Goal: Task Accomplishment & Management: Complete application form

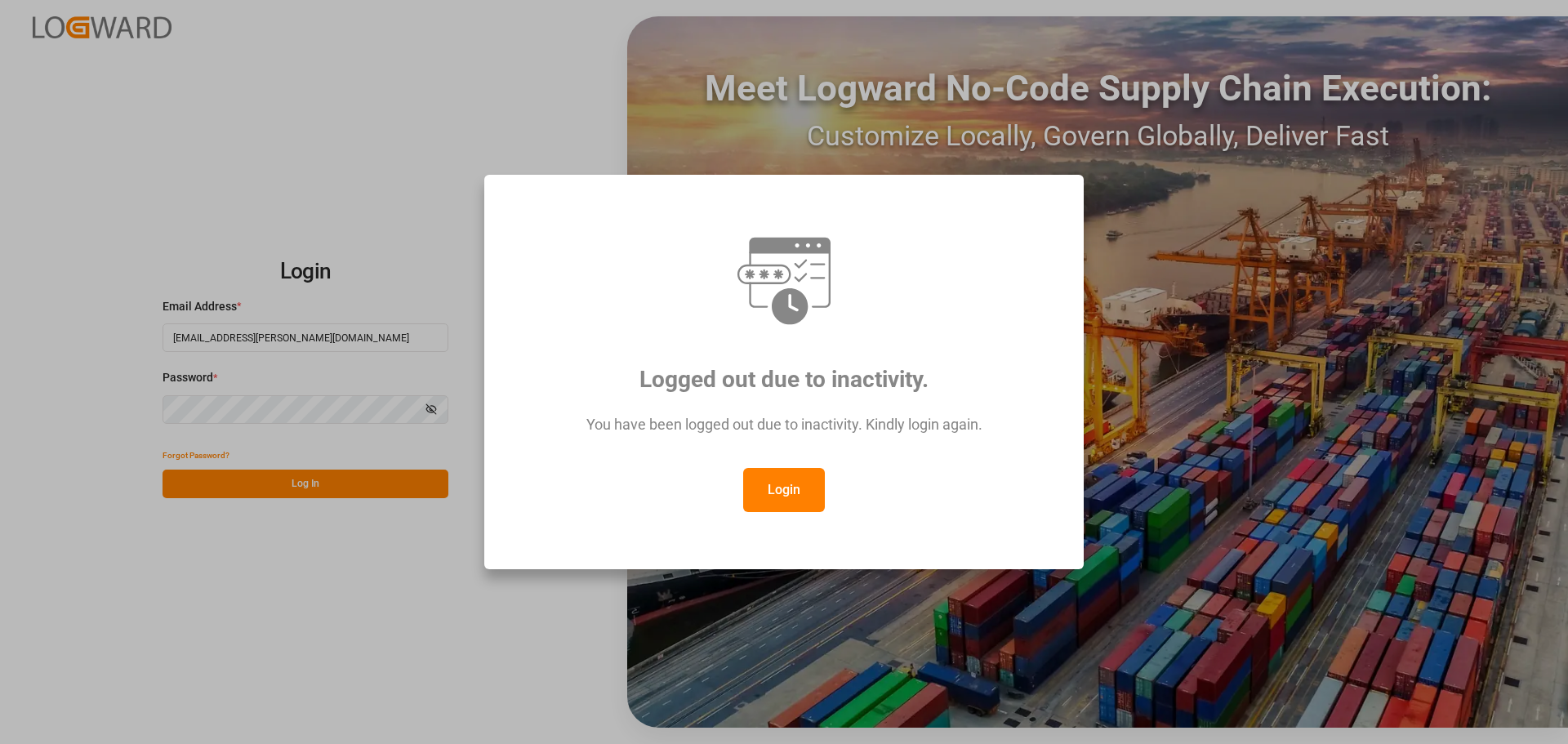
click at [803, 487] on button "Login" at bounding box center [784, 490] width 81 height 44
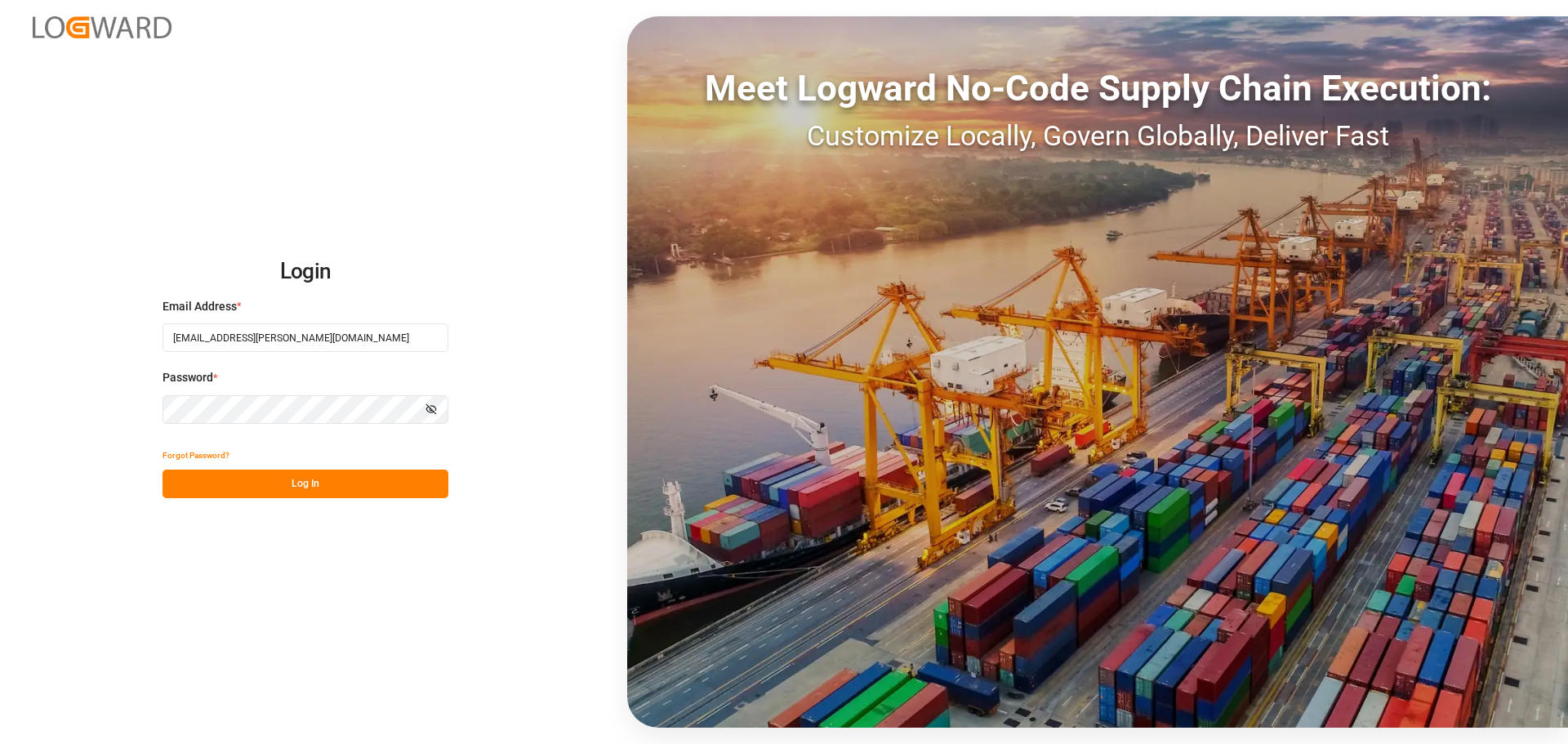
click at [313, 484] on button "Log In" at bounding box center [305, 483] width 286 height 28
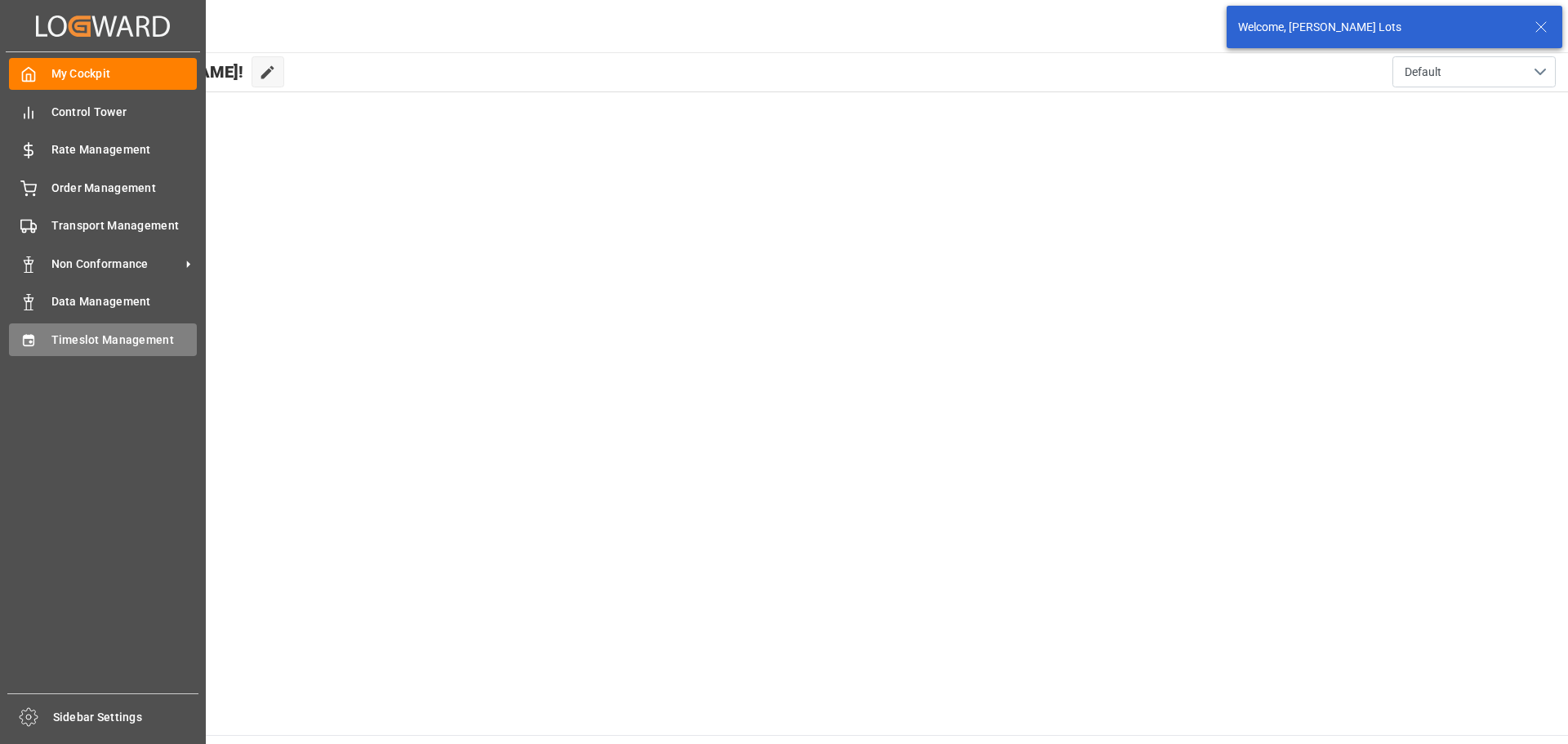
click at [76, 340] on span "Timeslot Management" at bounding box center [124, 340] width 146 height 17
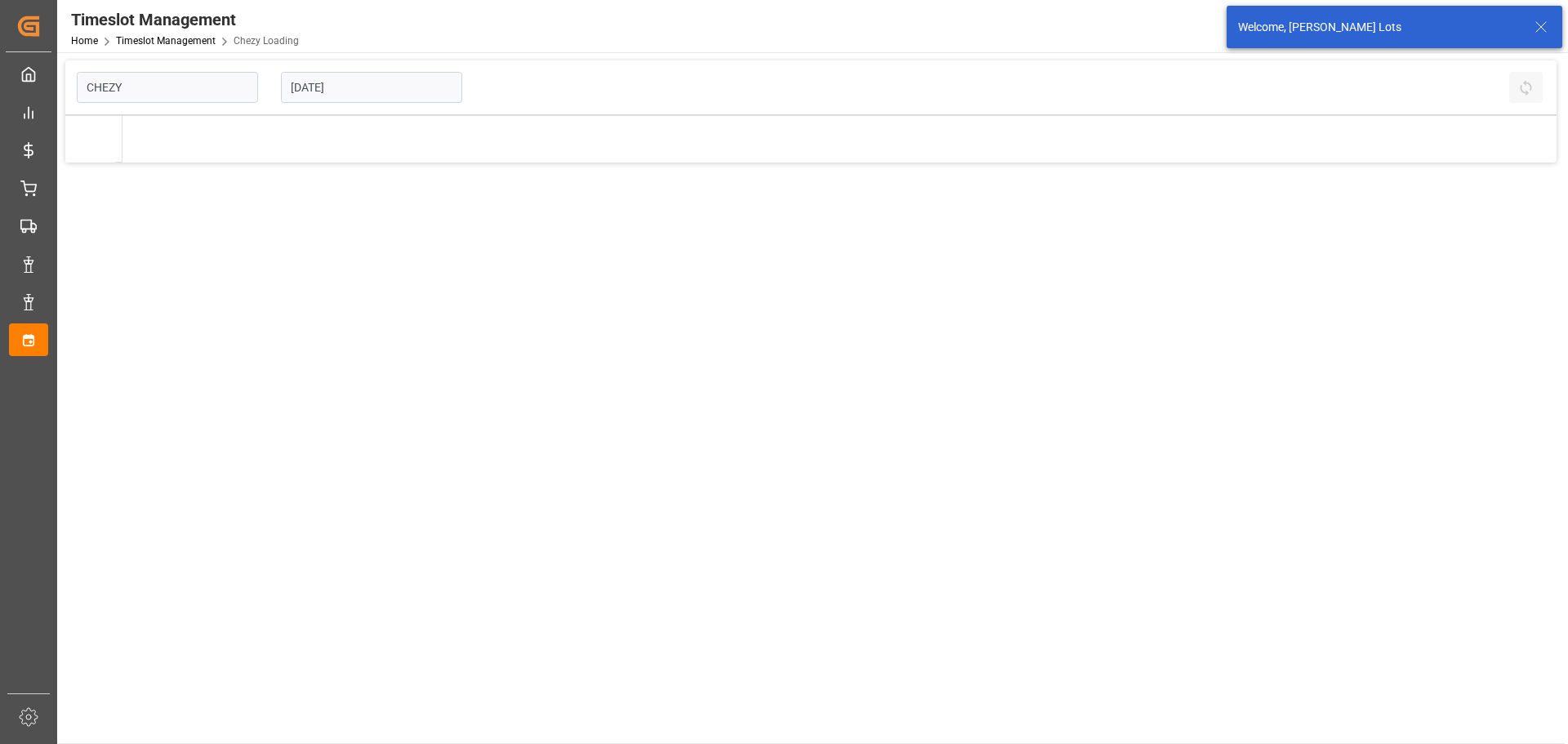
type input "Chezy Loading"
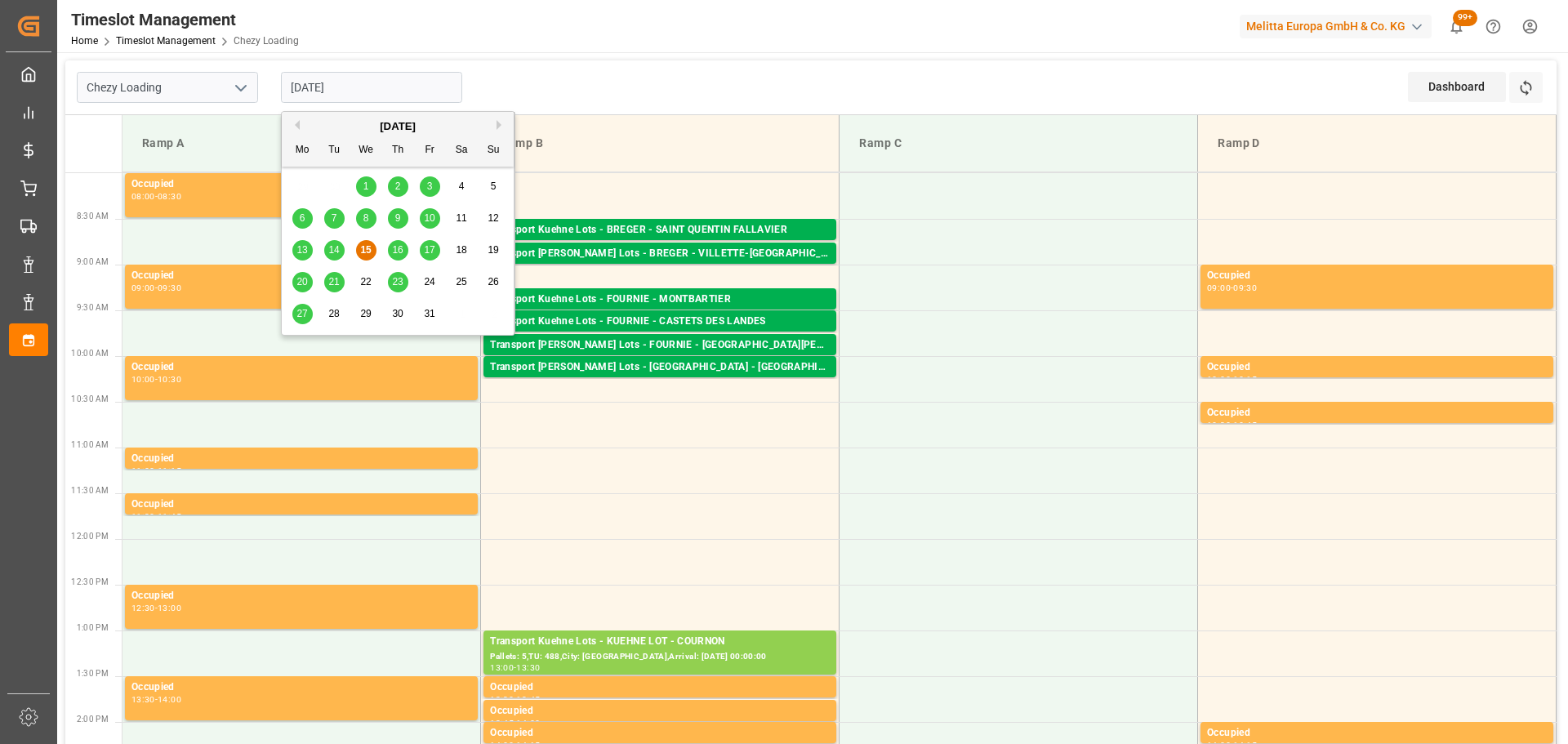
click at [328, 87] on input "[DATE]" at bounding box center [371, 87] width 182 height 31
click at [399, 247] on span "16" at bounding box center [397, 250] width 11 height 12
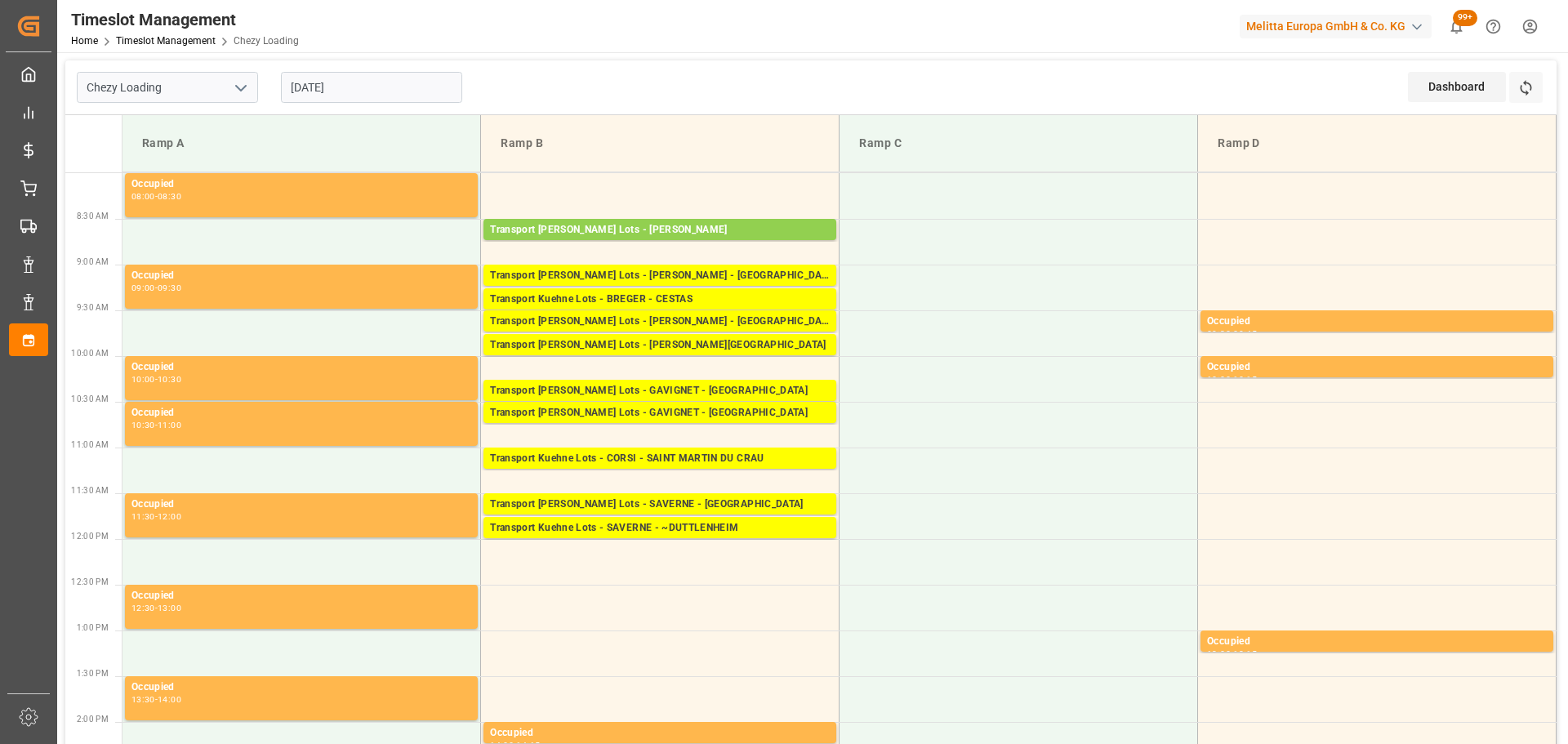
click at [349, 86] on input "[DATE]" at bounding box center [371, 87] width 182 height 31
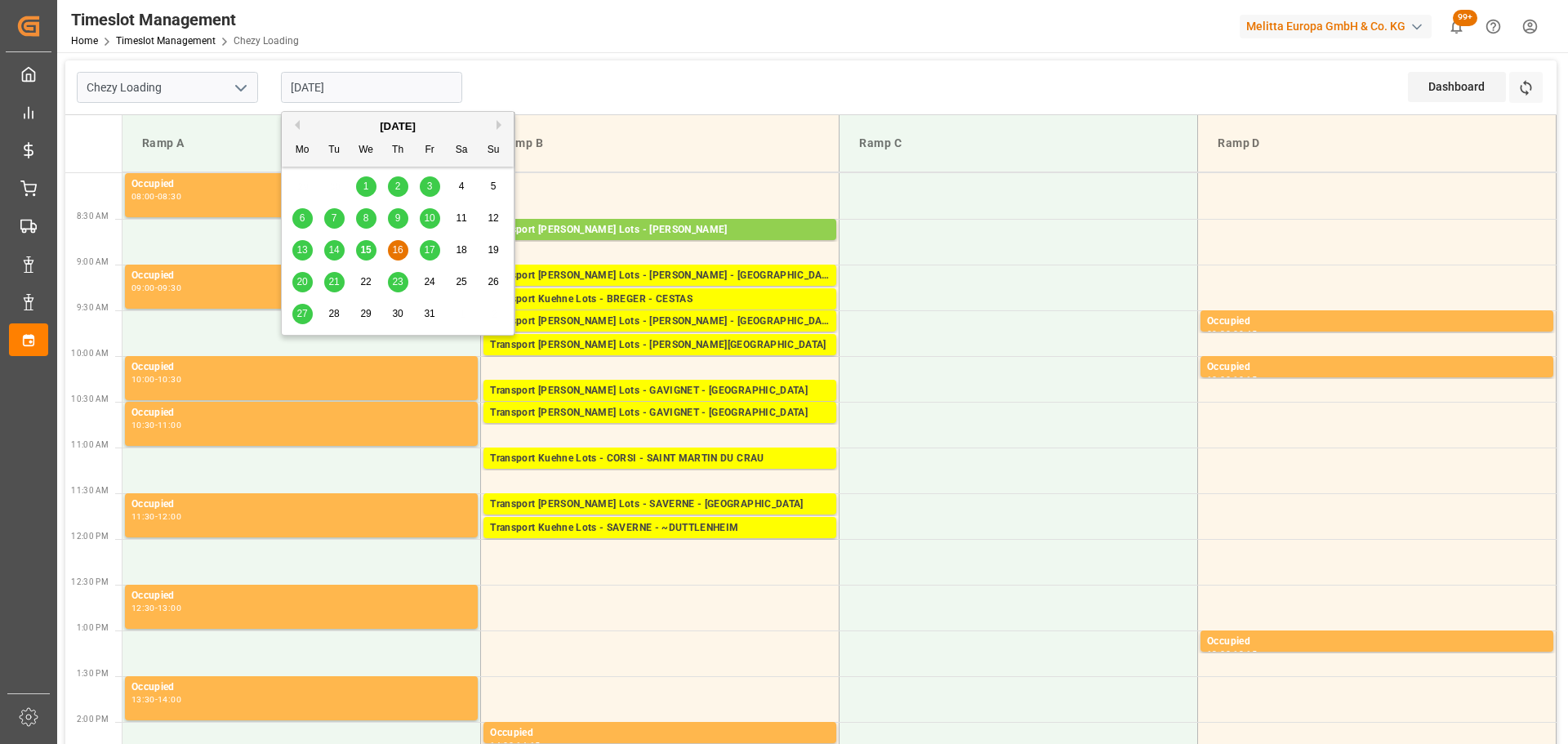
click at [428, 244] on span "17" at bounding box center [429, 250] width 11 height 12
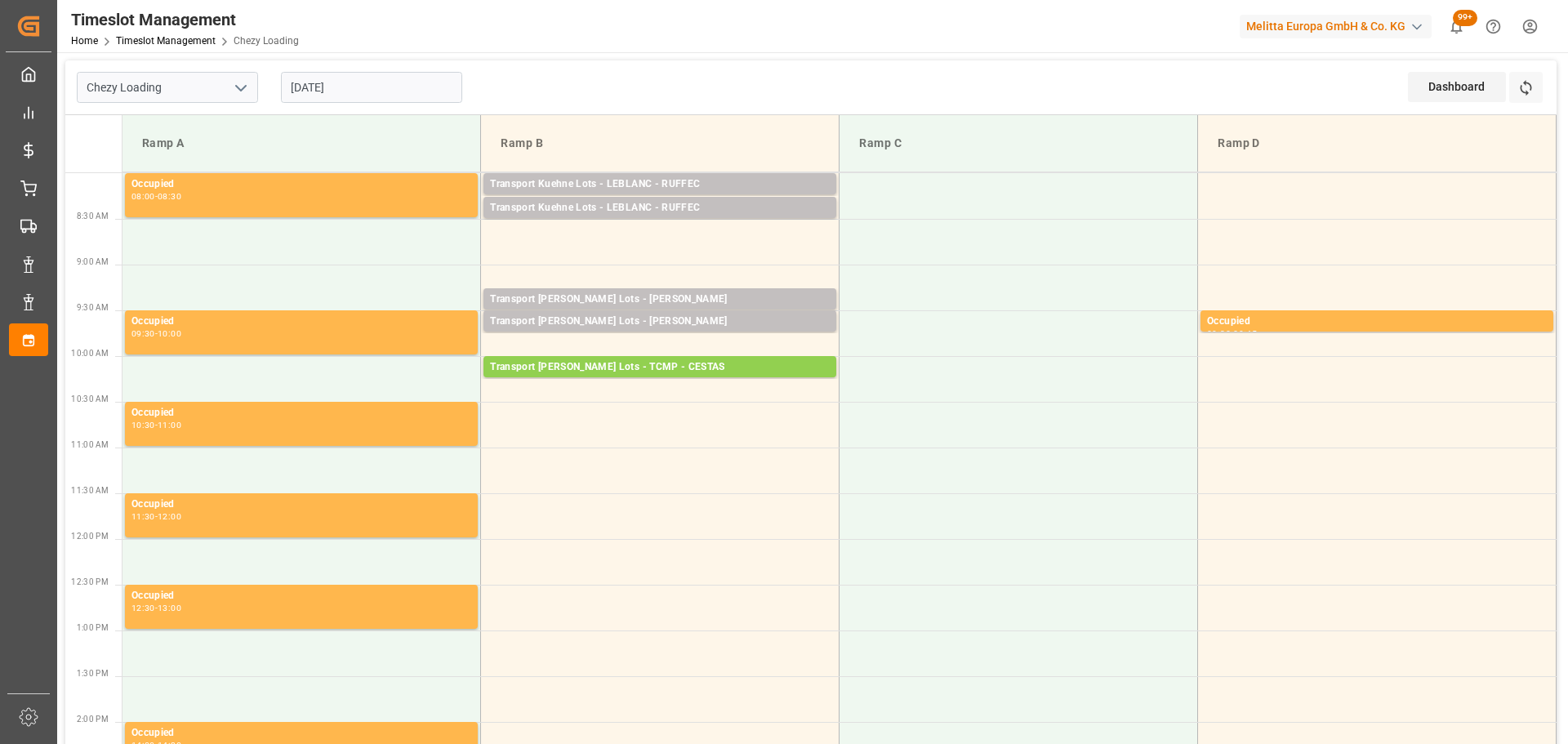
click at [347, 89] on input "[DATE]" at bounding box center [371, 87] width 182 height 31
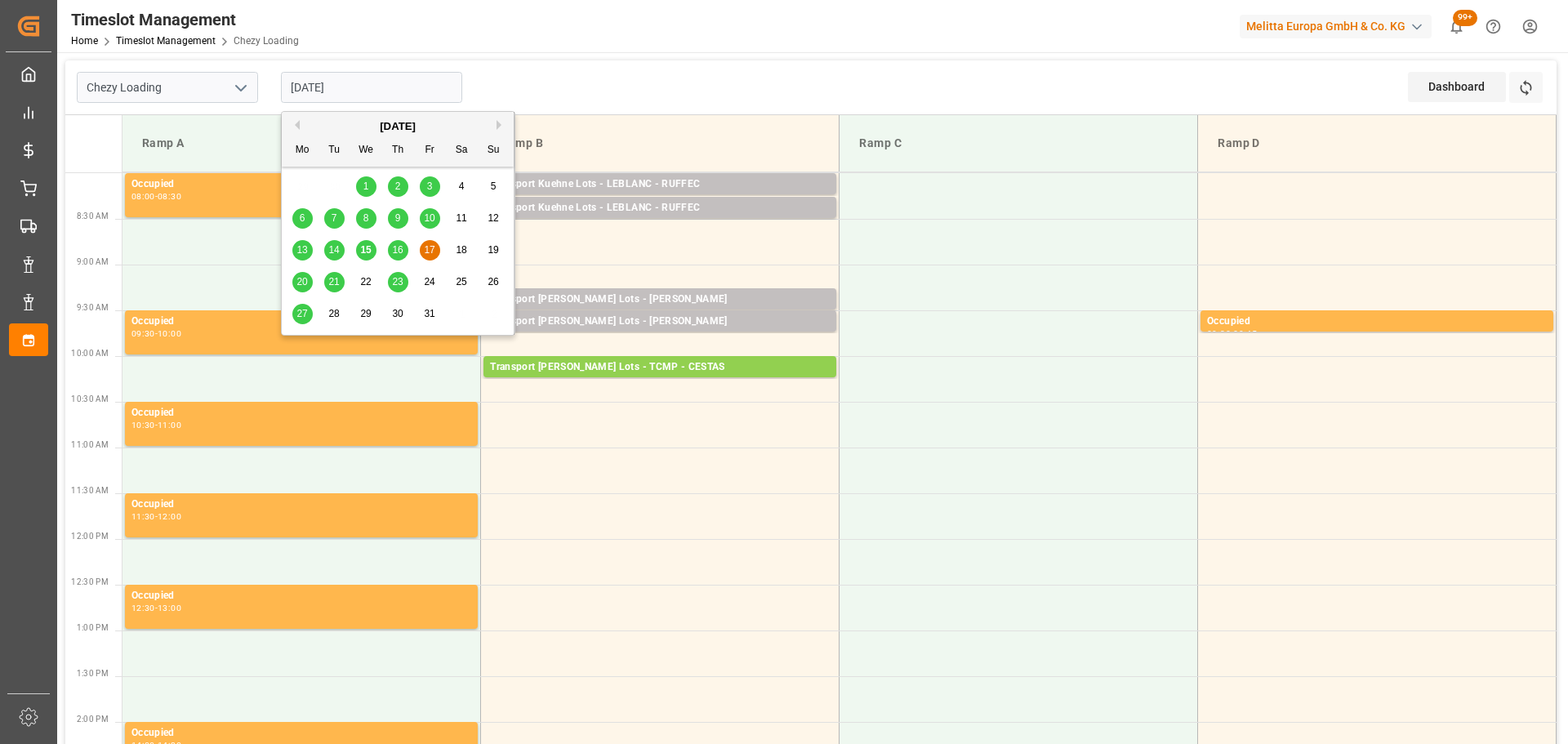
click at [401, 250] on span "16" at bounding box center [397, 250] width 11 height 12
type input "[DATE]"
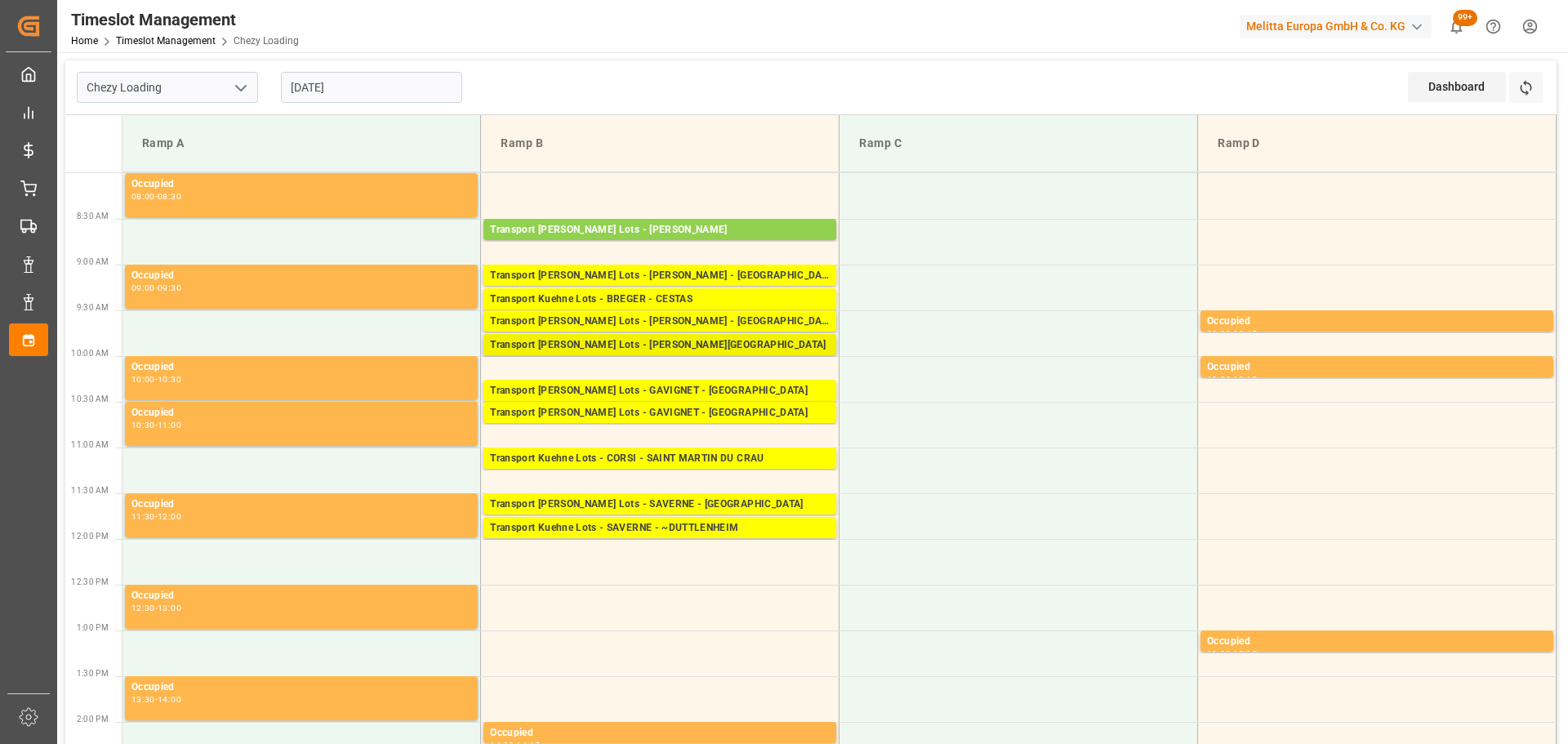
click at [685, 348] on div "Transport [PERSON_NAME] Lots - [PERSON_NAME][GEOGRAPHIC_DATA]" at bounding box center [660, 345] width 340 height 17
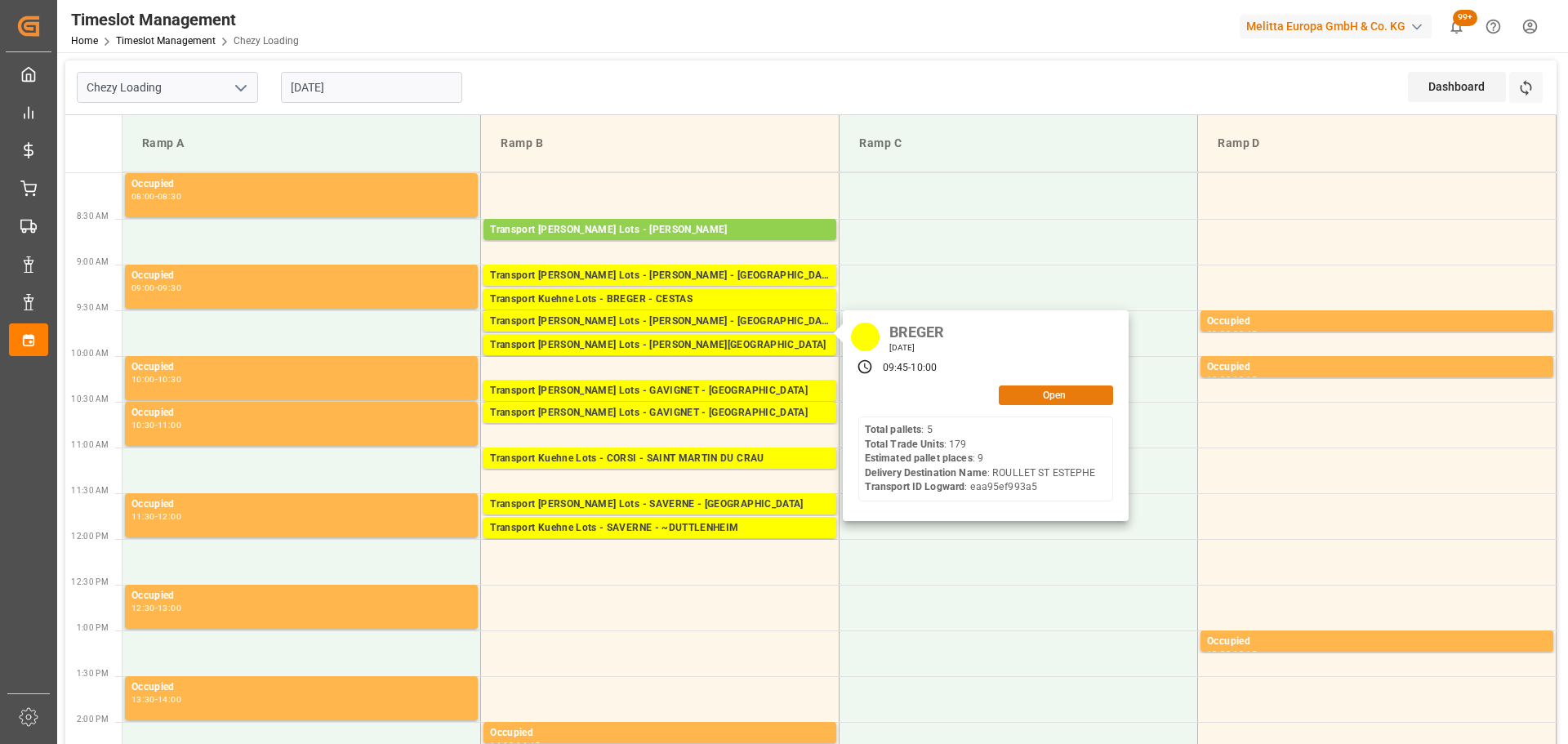
click at [1006, 400] on button "Open" at bounding box center [1055, 396] width 114 height 20
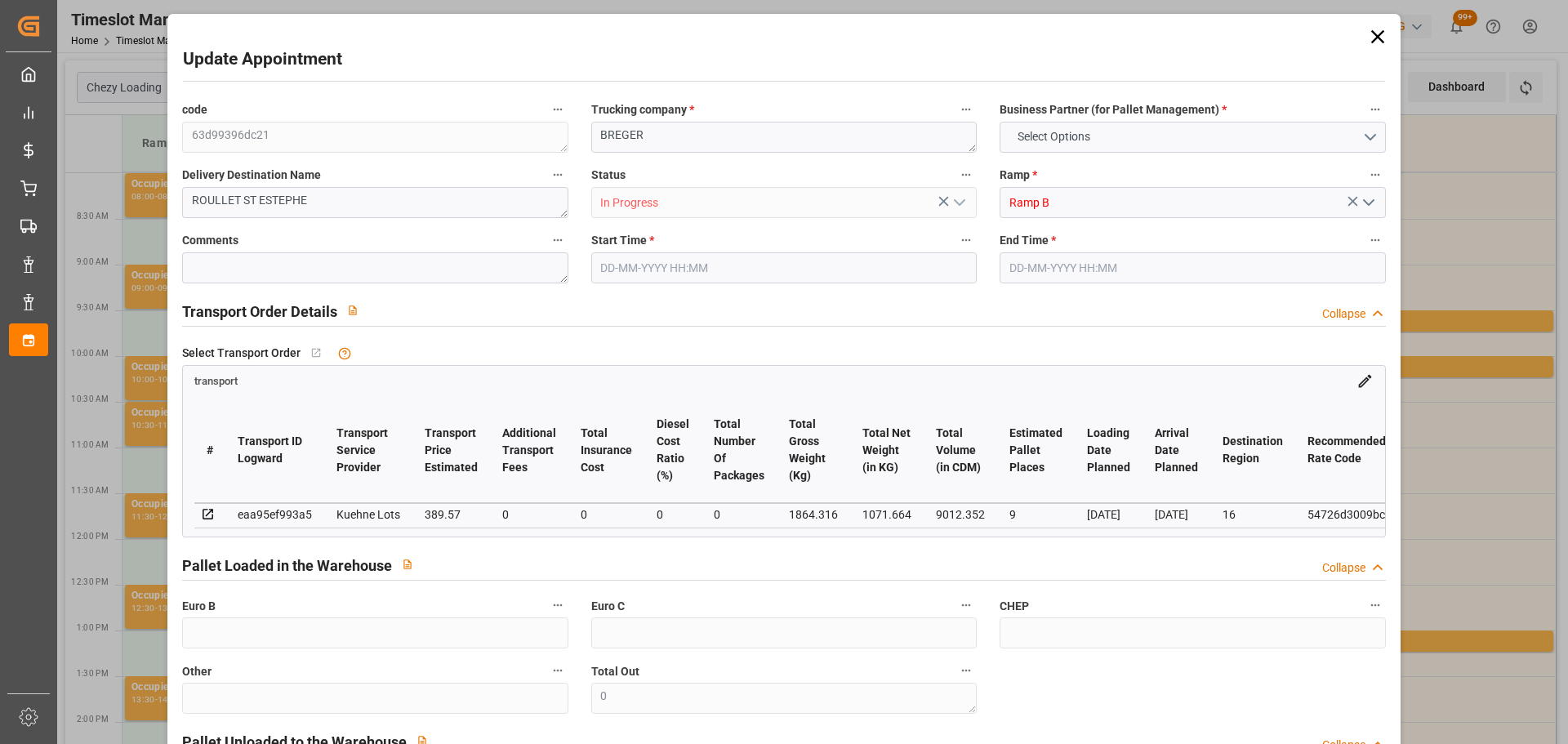
type input "9"
type input "389.57"
type input "0"
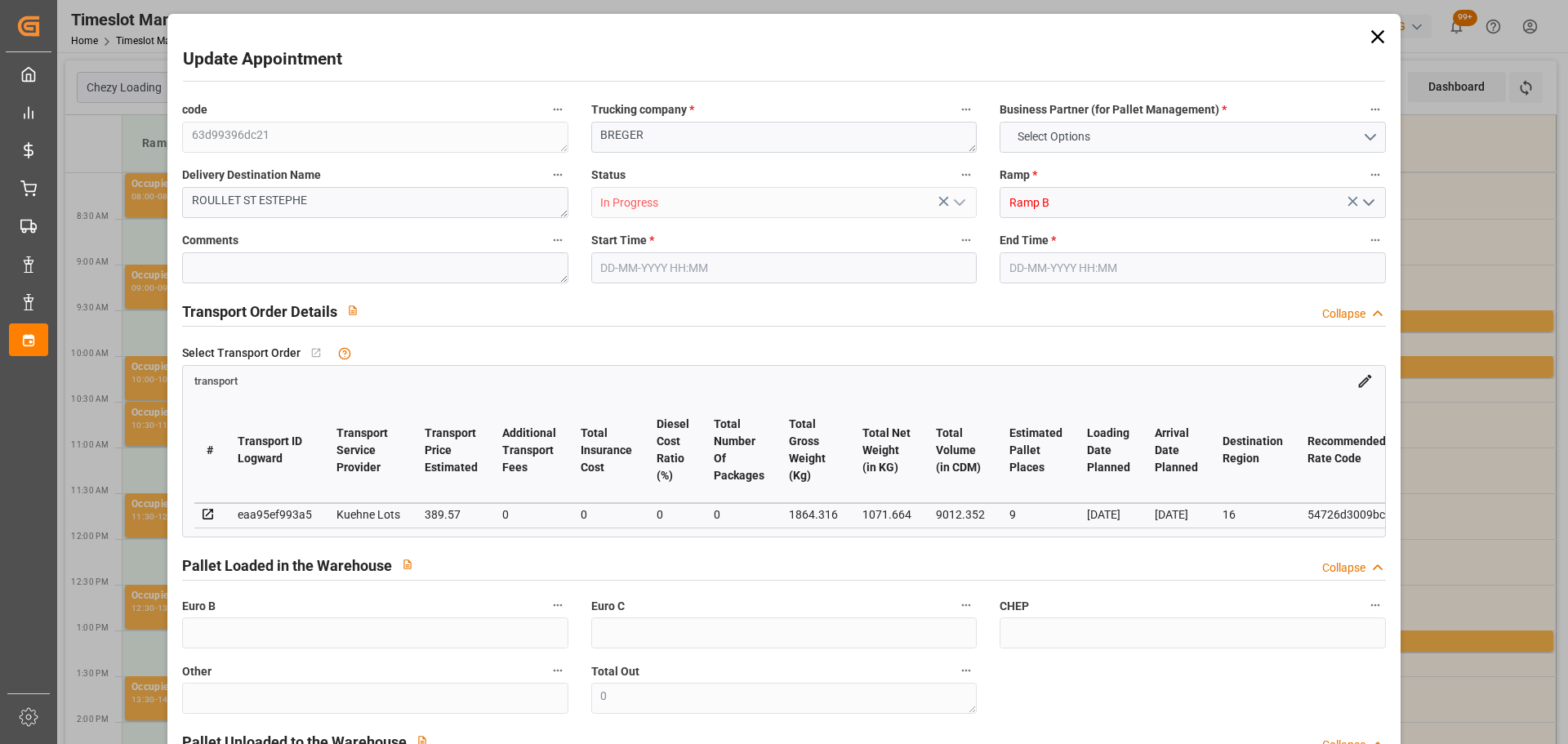
type input "389.57"
type input "0"
type input "1071.664"
type input "2204.428"
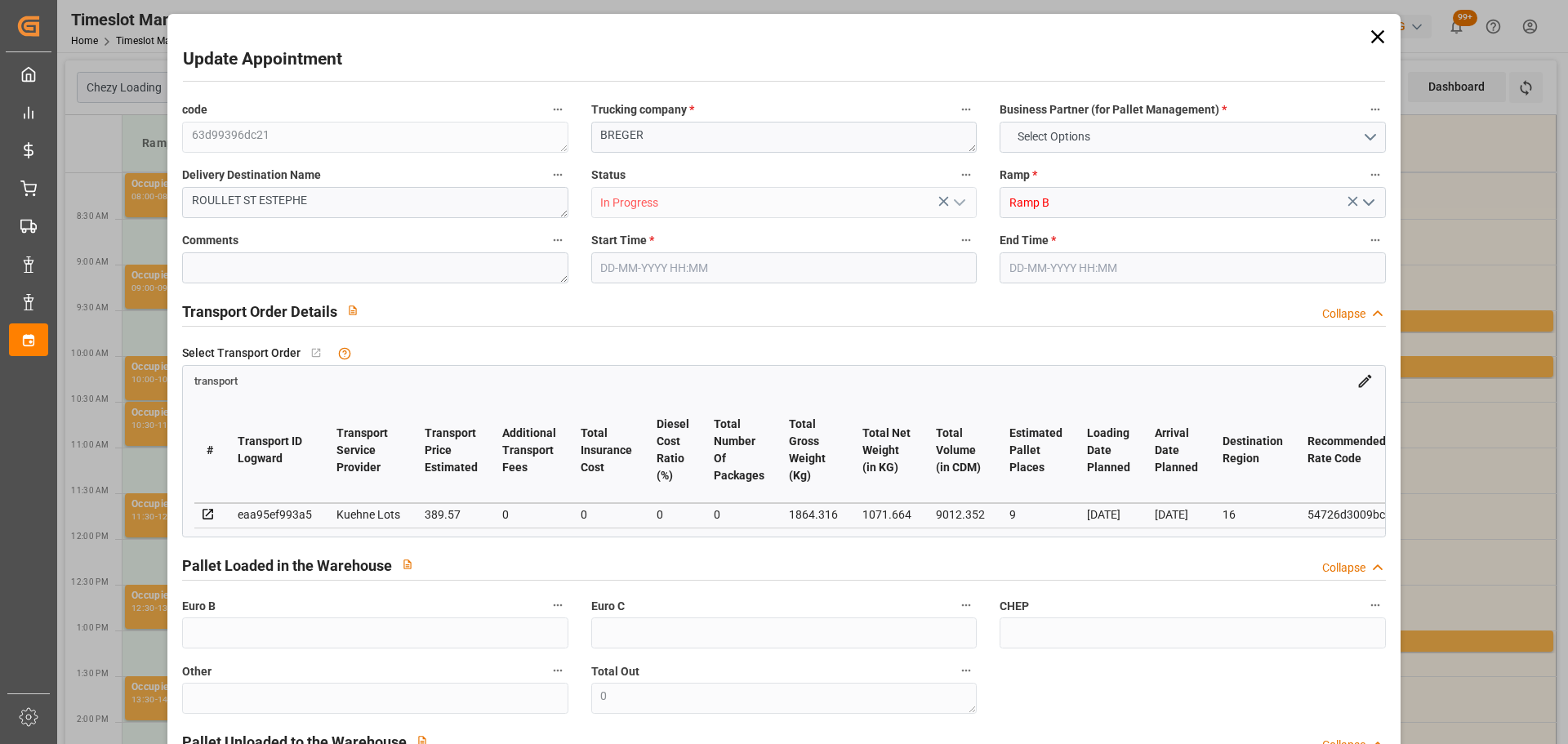
type input "9012.352"
type input "16"
type input "5"
type input "179"
type input "9"
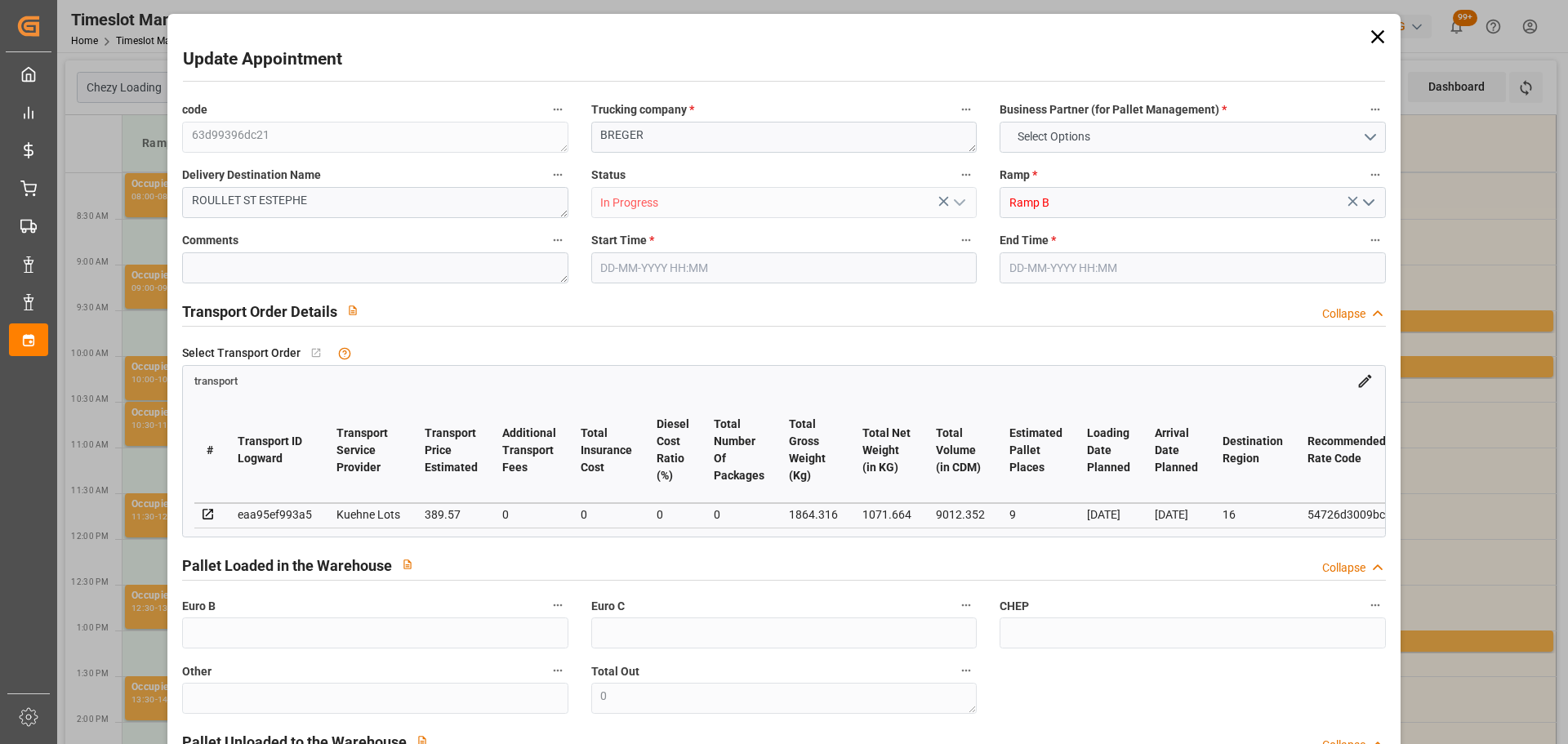
type input "101"
type input "1864.316"
type input "0"
type input "4710.8598"
type input "0"
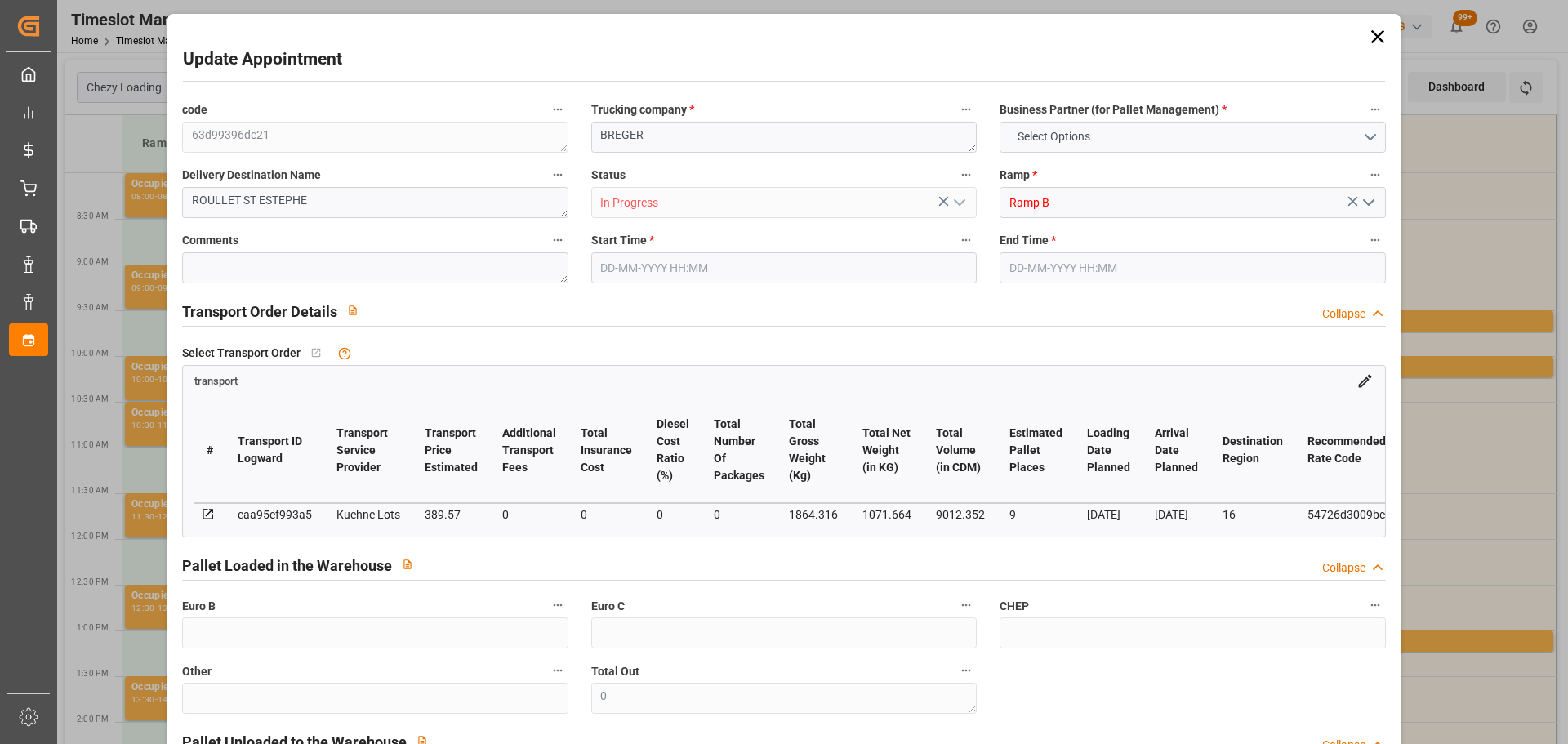
type input "0"
type input "21"
type input "35"
type input "[DATE] 09:45"
type input "[DATE] 10:00"
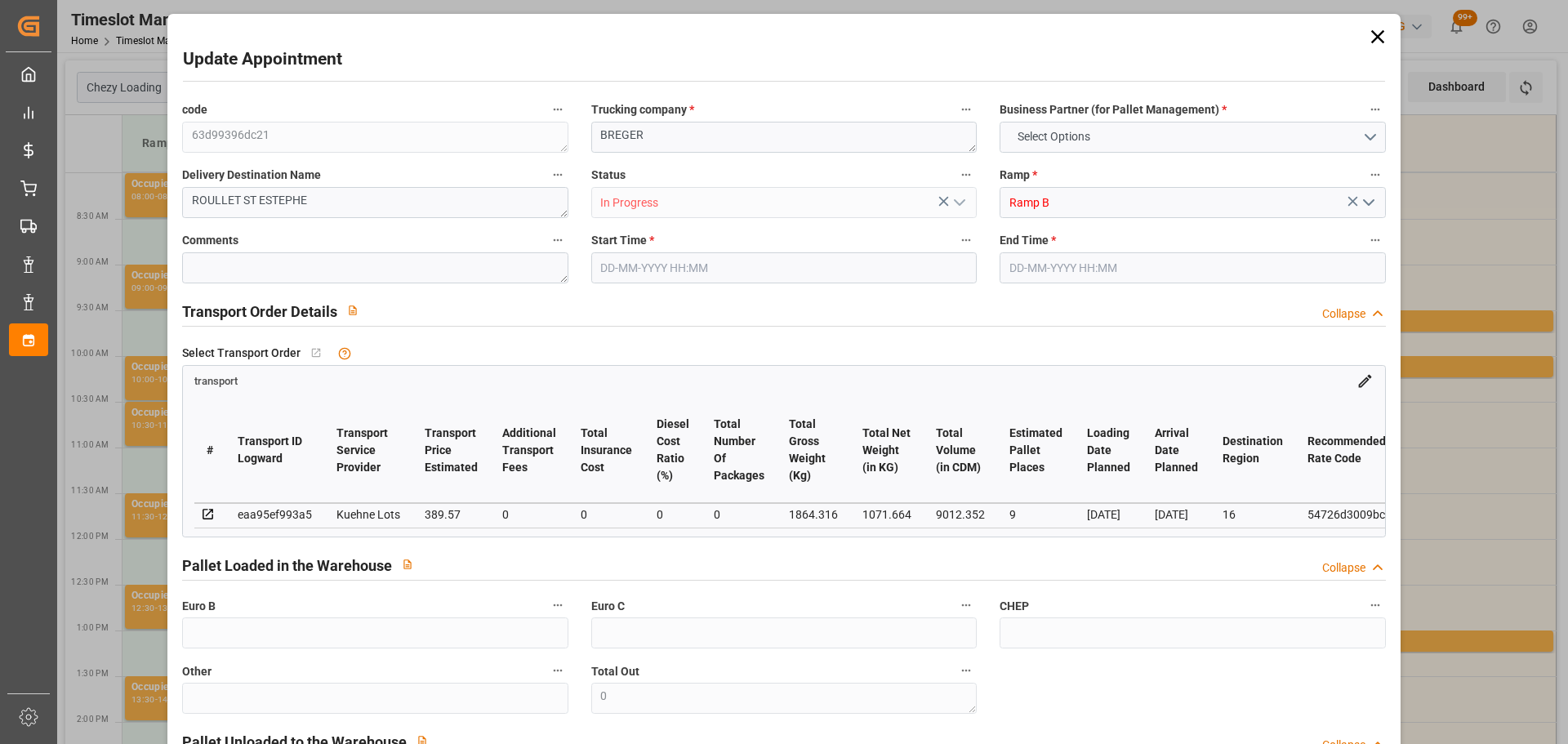
type input "[DATE] 14:15"
type input "[DATE] 11:25"
type input "[DATE]"
click at [621, 261] on input "[DATE] 09:45" at bounding box center [784, 268] width 386 height 31
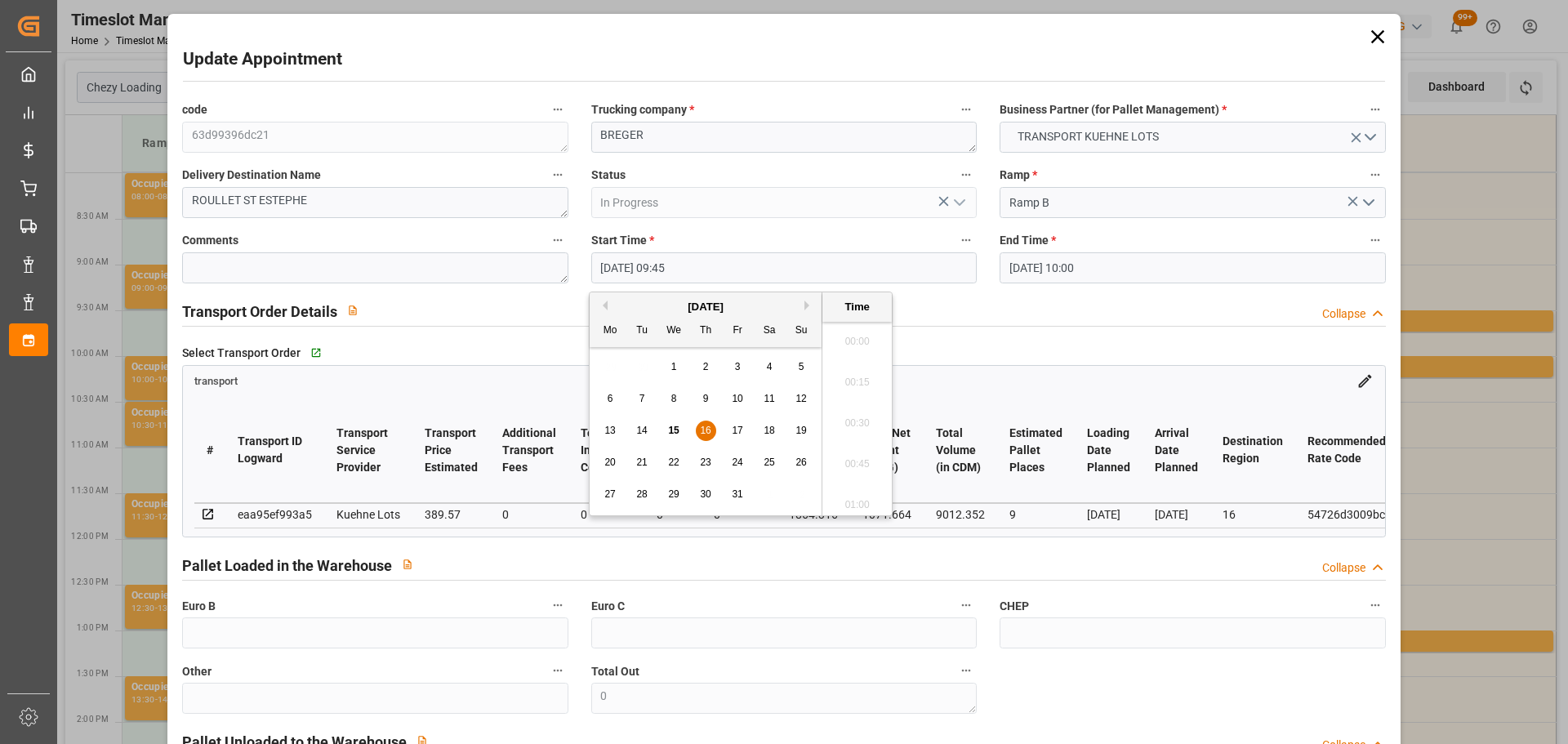
scroll to position [1516, 0]
click at [735, 422] on div "17" at bounding box center [737, 431] width 21 height 20
click at [857, 455] on li "10:30" at bounding box center [857, 459] width 70 height 41
type input "[DATE] 10:30"
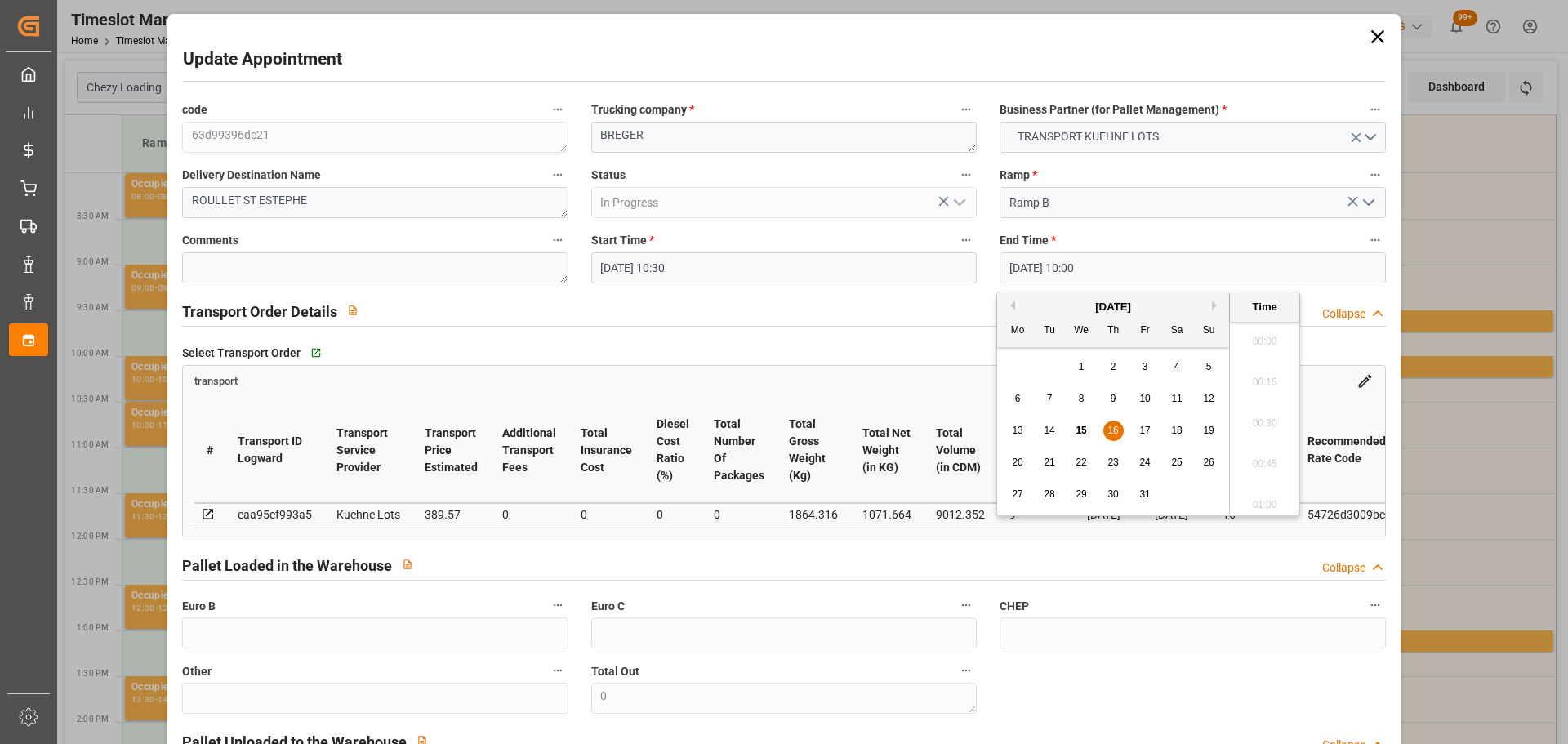
click at [1039, 266] on input "[DATE] 10:00" at bounding box center [1192, 268] width 386 height 31
click at [1147, 428] on span "17" at bounding box center [1145, 431] width 11 height 12
click at [1258, 454] on li "10:45" at bounding box center [1265, 459] width 70 height 41
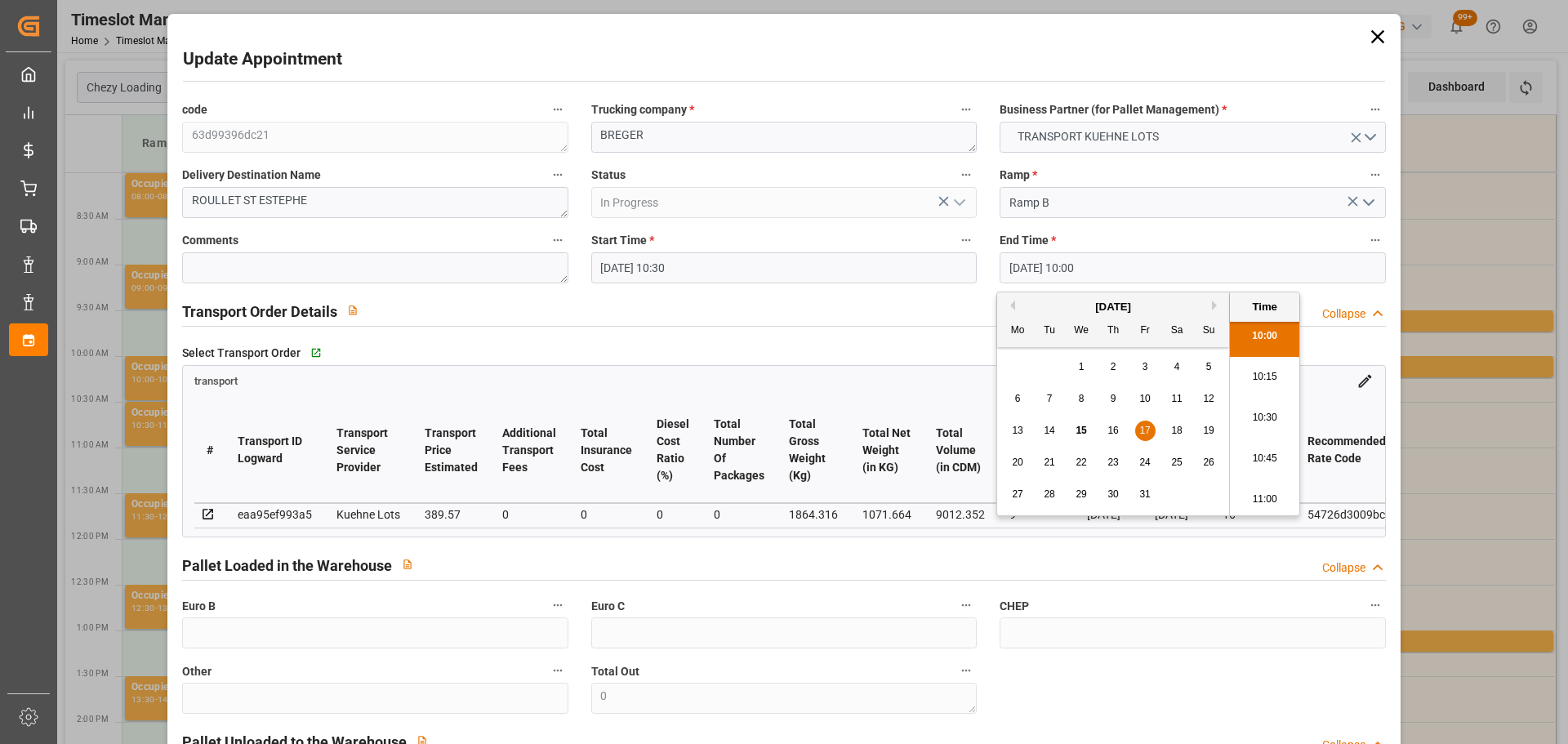
type input "[DATE] 10:45"
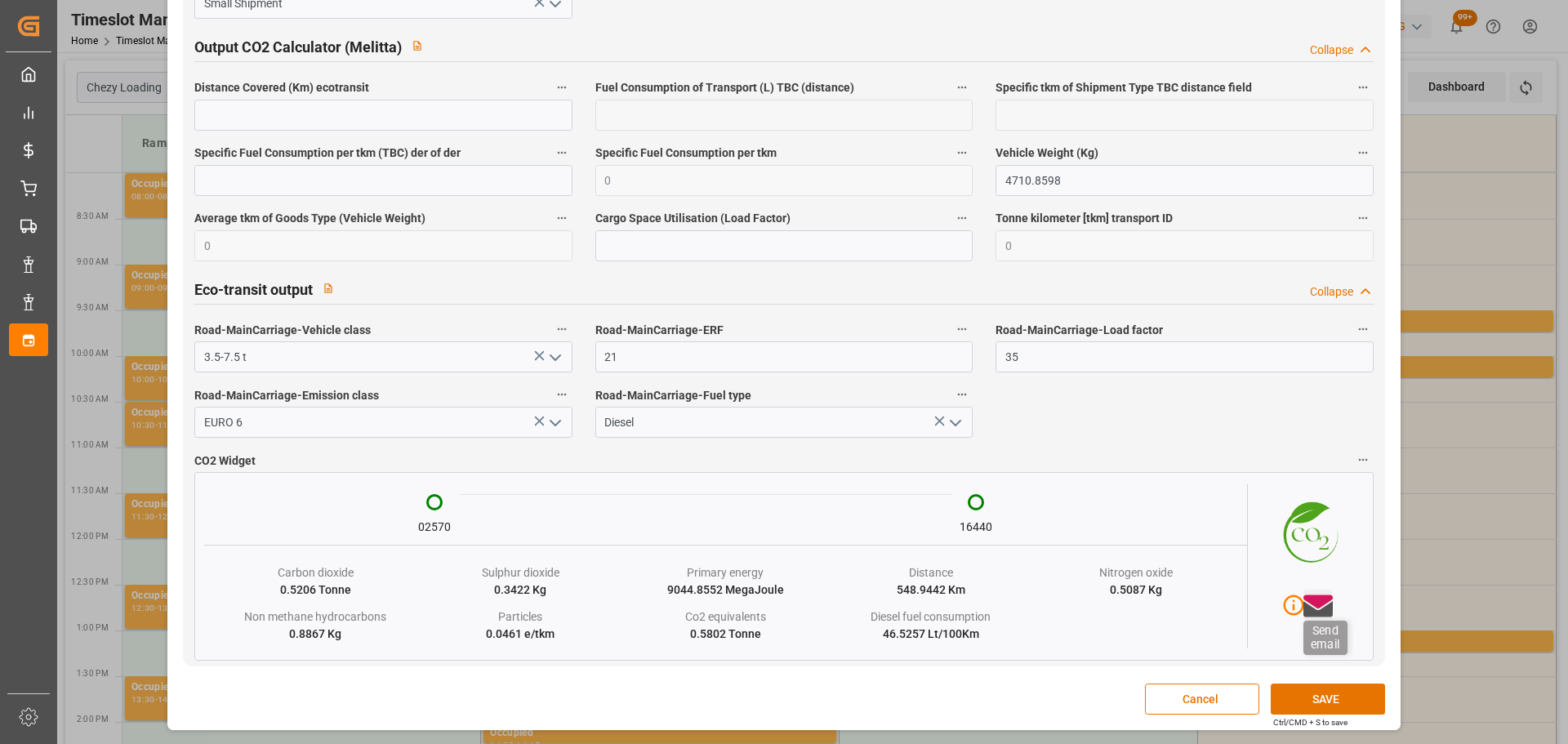
scroll to position [2699, 0]
click at [1319, 702] on button "SAVE" at bounding box center [1327, 699] width 114 height 31
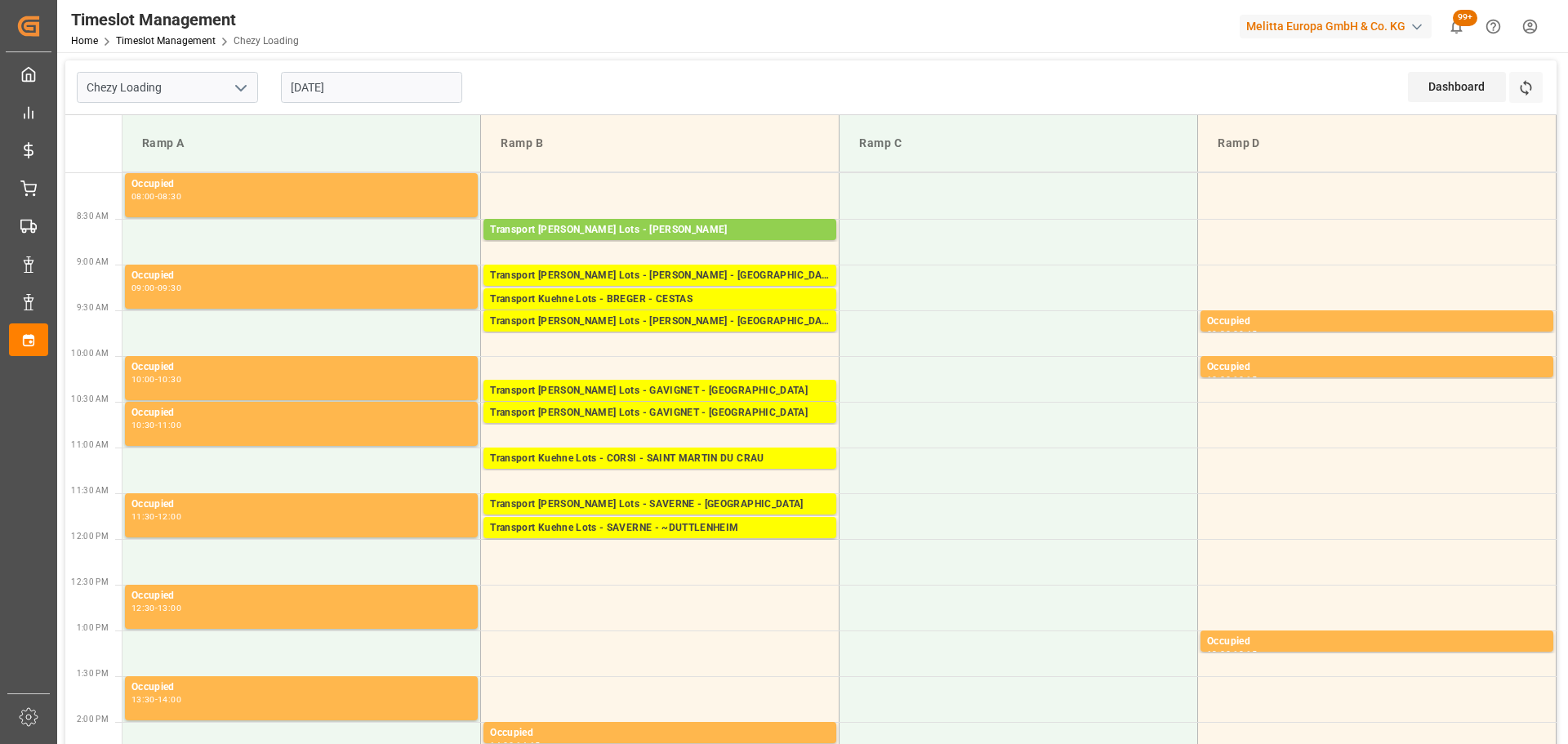
click at [354, 80] on input "[DATE]" at bounding box center [371, 87] width 182 height 31
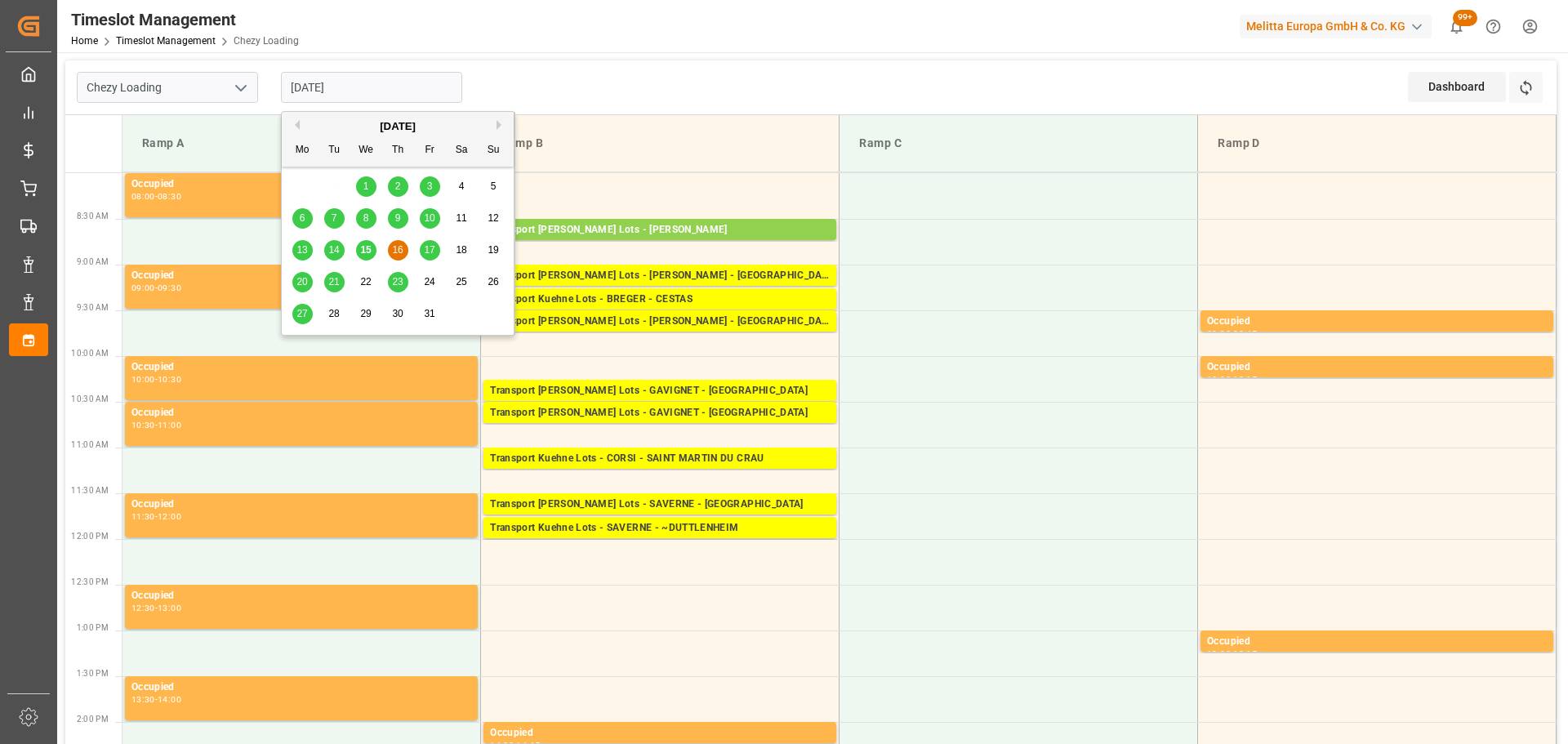
click at [369, 246] on span "15" at bounding box center [365, 250] width 11 height 12
type input "[DATE]"
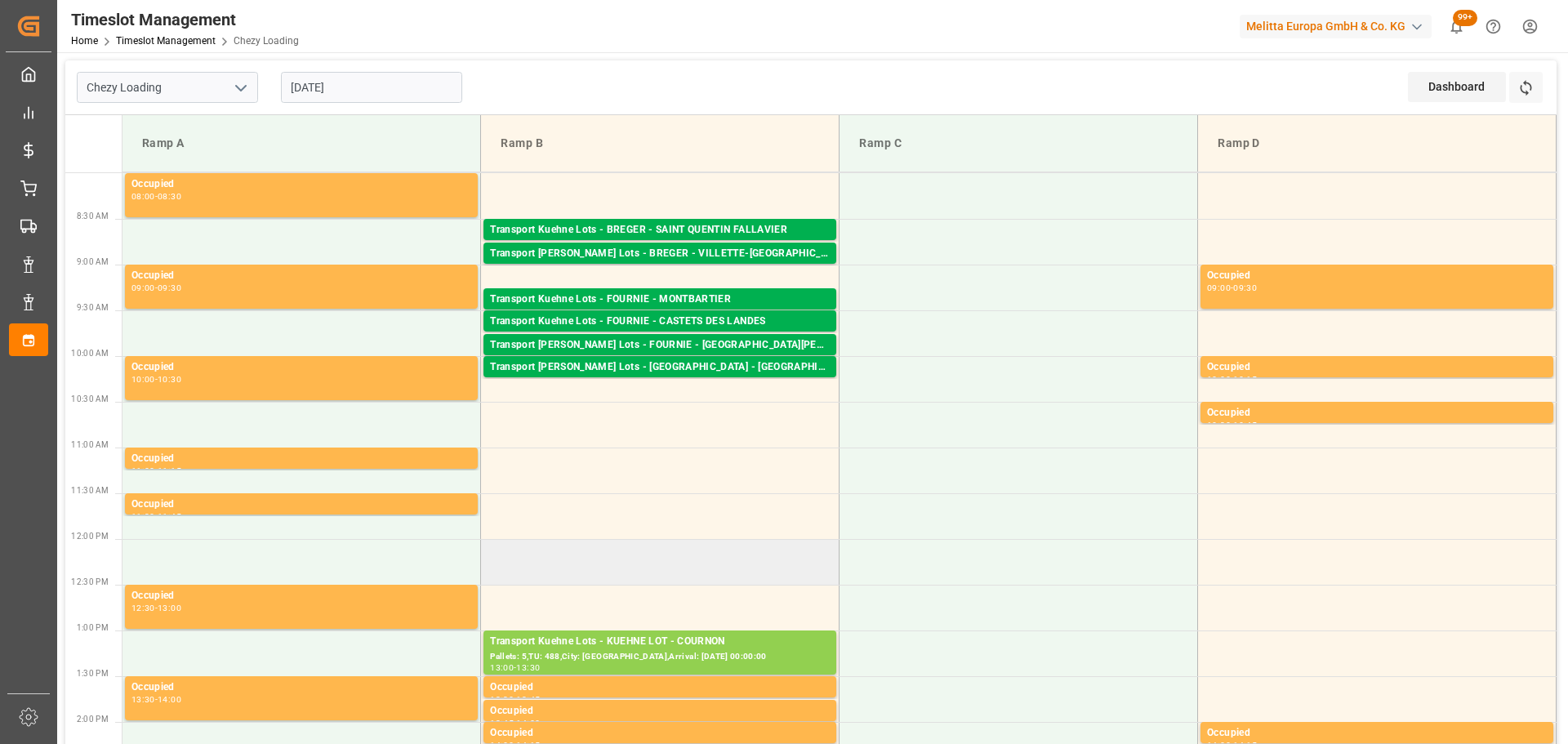
scroll to position [245, 0]
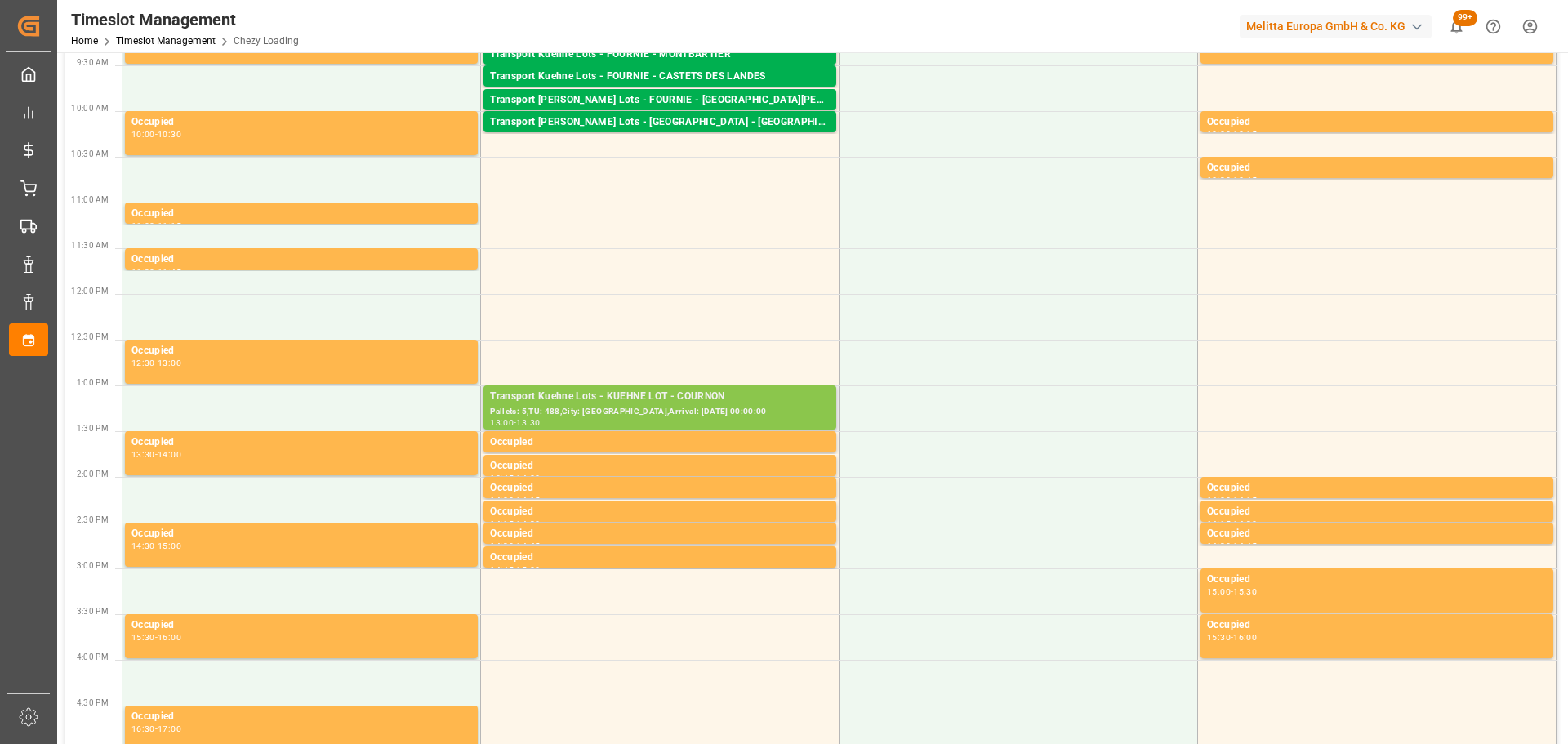
click at [596, 409] on div "Pallets: 5,TU: 488,City: [GEOGRAPHIC_DATA],Arrival: [DATE] 00:00:00" at bounding box center [660, 412] width 340 height 14
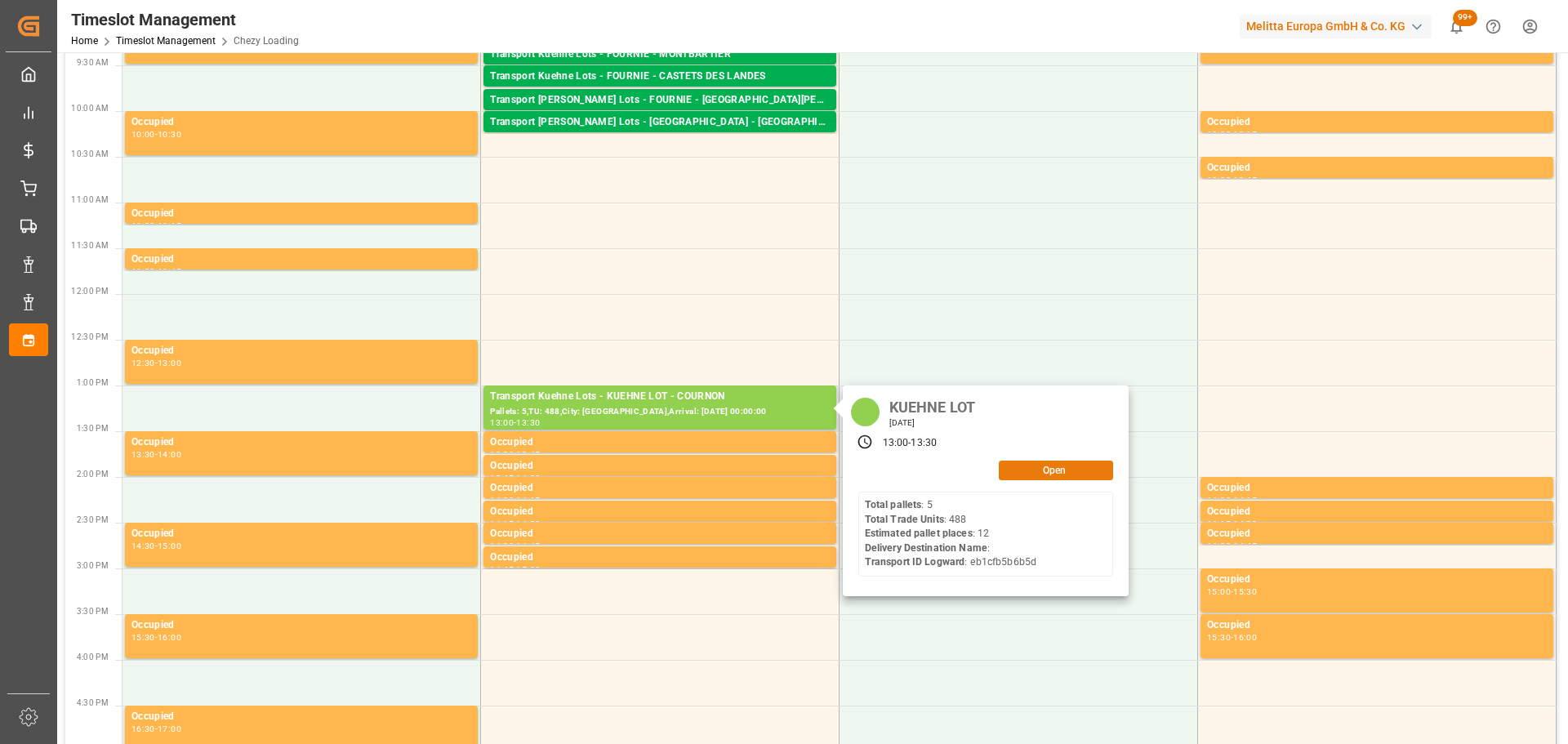
click at [1032, 470] on button "Open" at bounding box center [1055, 470] width 114 height 20
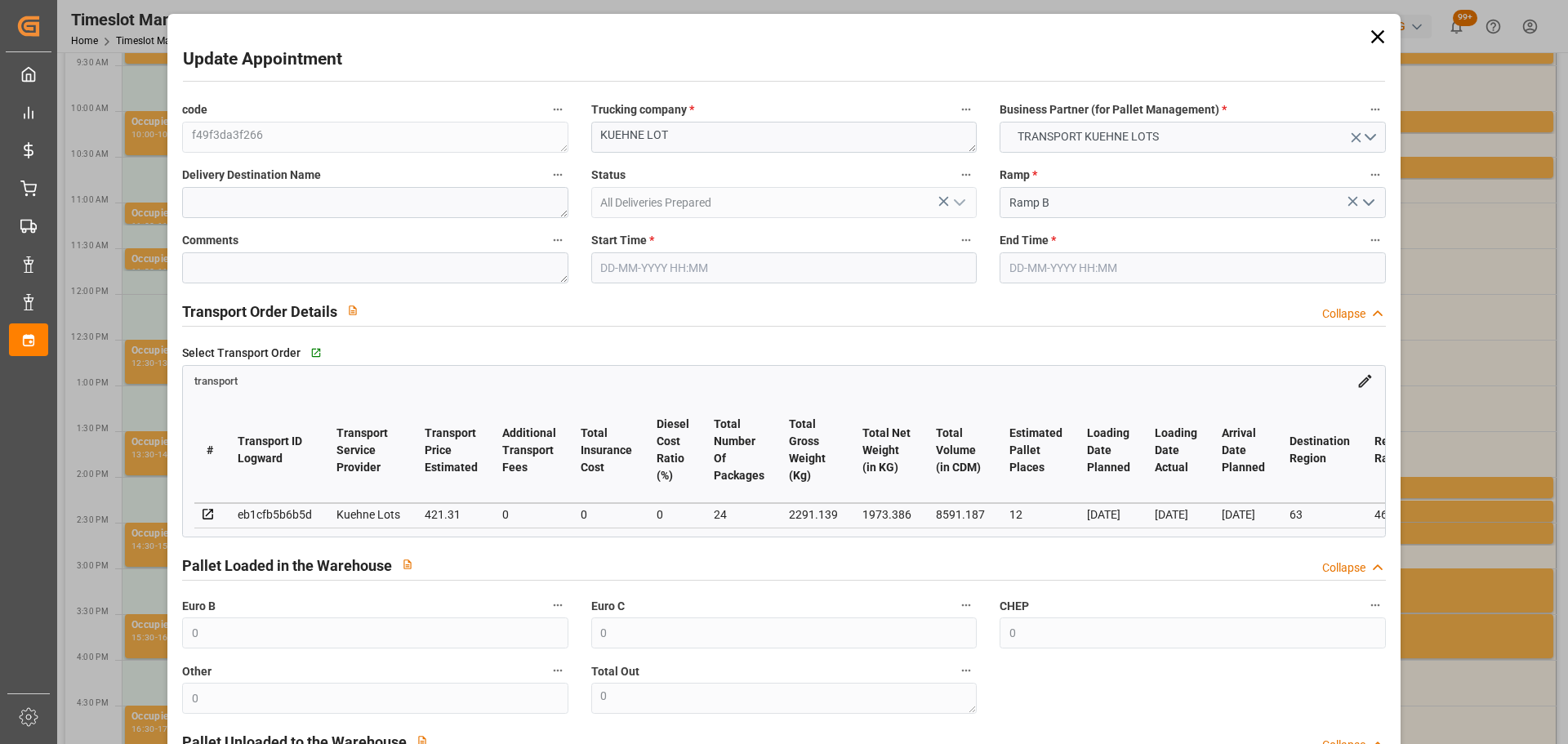
type input "[DATE] 13:00"
type input "[DATE] 13:30"
type input "[DATE] 13:33"
type input "[DATE] 11:24"
type input "[DATE]"
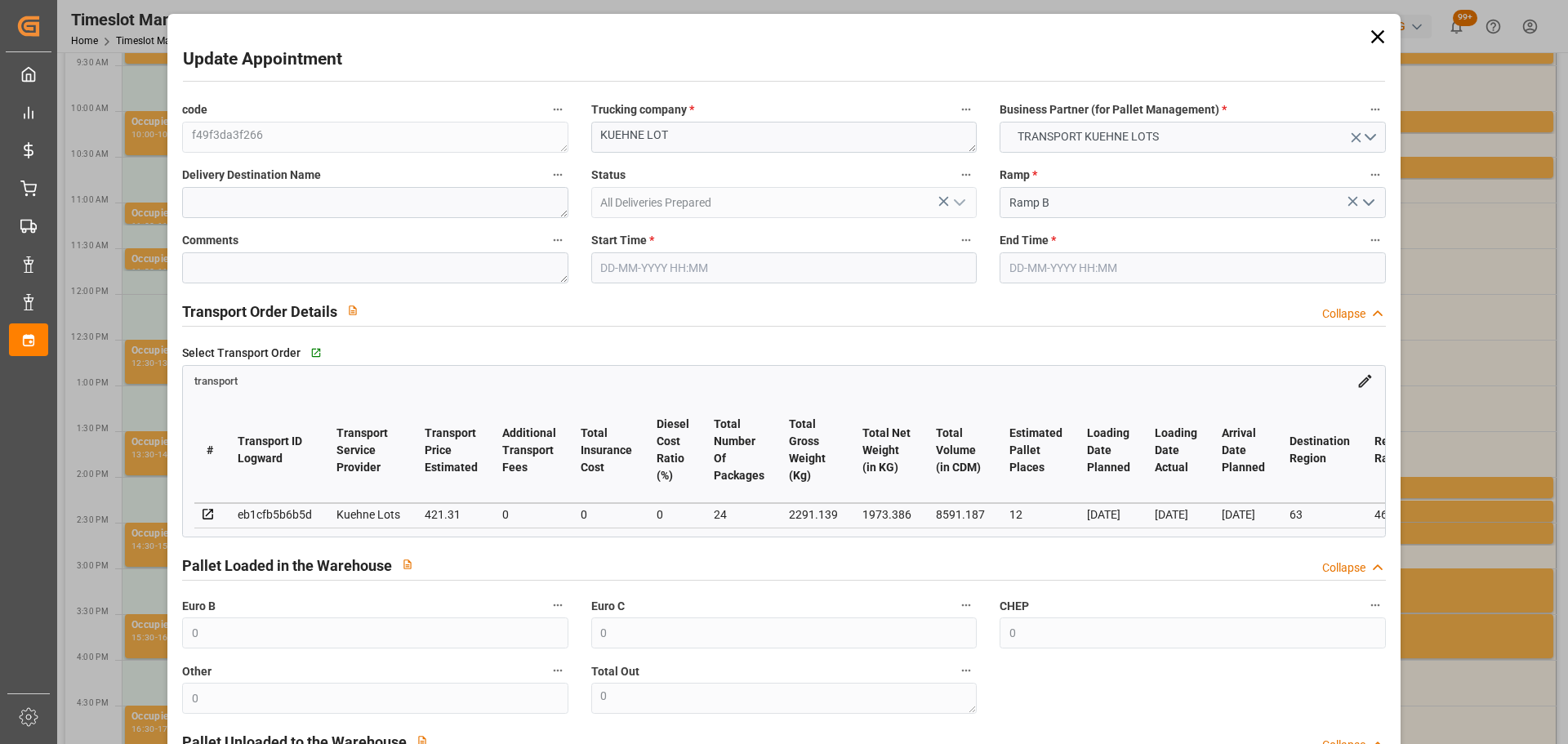
type input "[DATE]"
click at [1487, 406] on div "Update Appointment code f49f3da3f266 Trucking company * [PERSON_NAME] LOT Busin…" at bounding box center [784, 372] width 1568 height 744
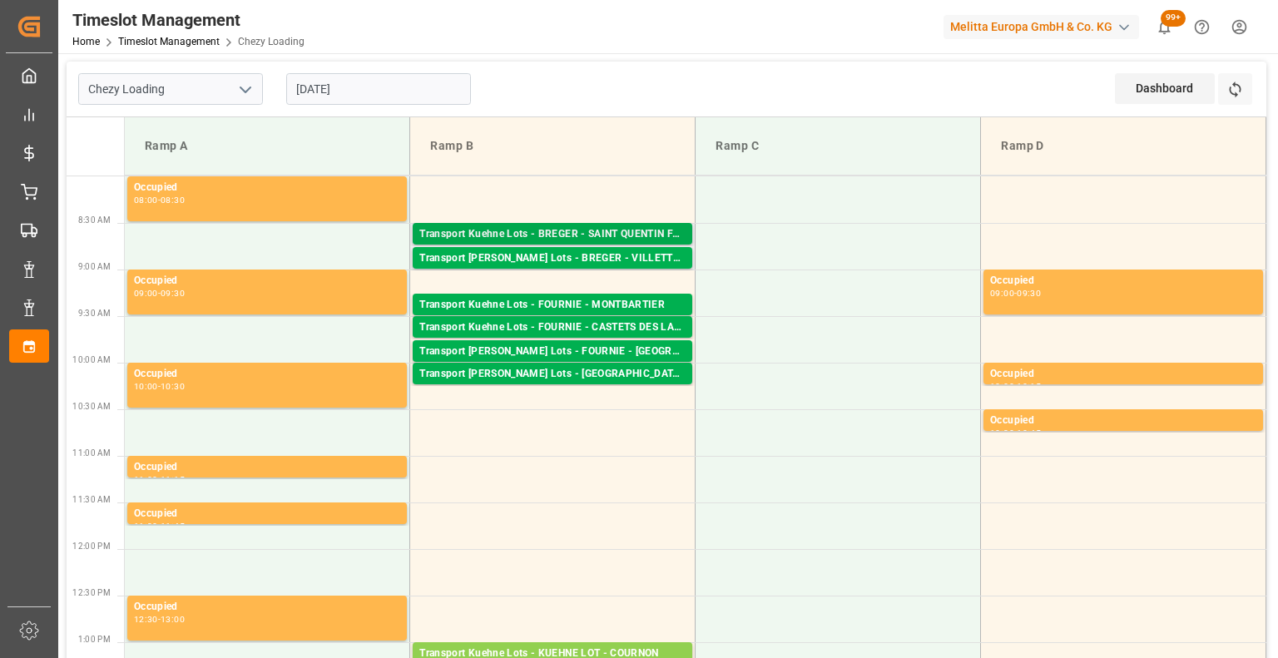
click at [594, 231] on div "Transport Kuehne Lots - BREGER - SAINT QUENTIN FALLAVIER" at bounding box center [552, 234] width 266 height 17
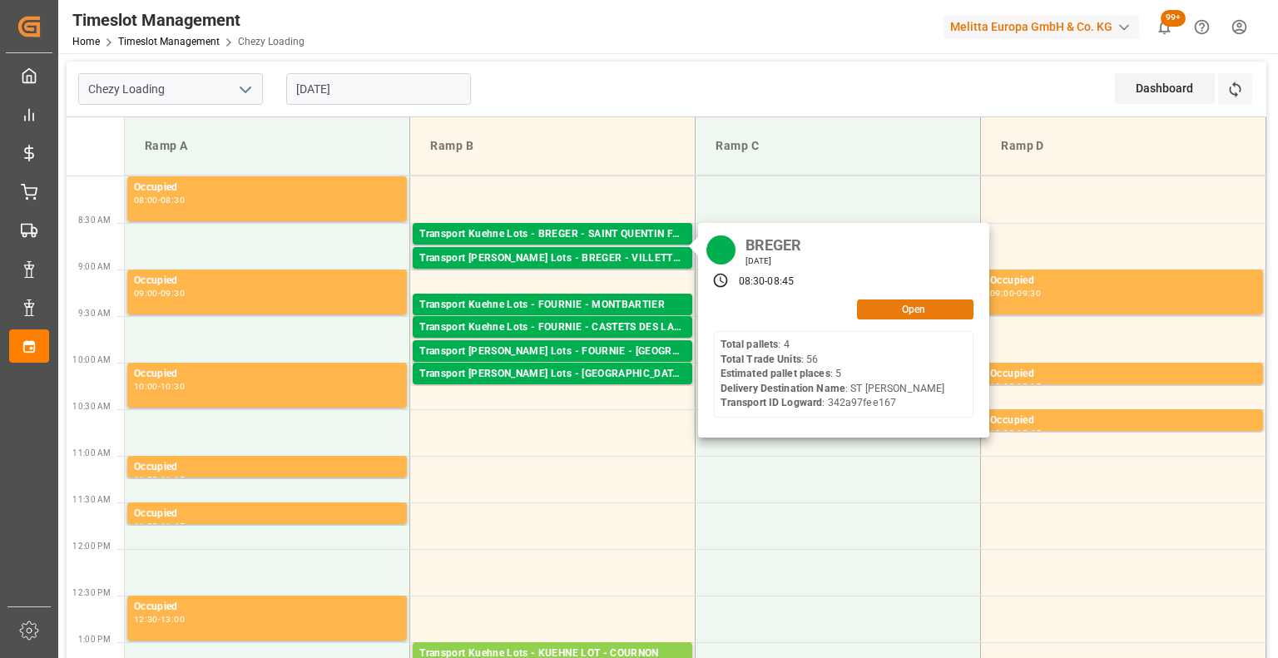
click at [908, 300] on button "Open" at bounding box center [915, 309] width 116 height 20
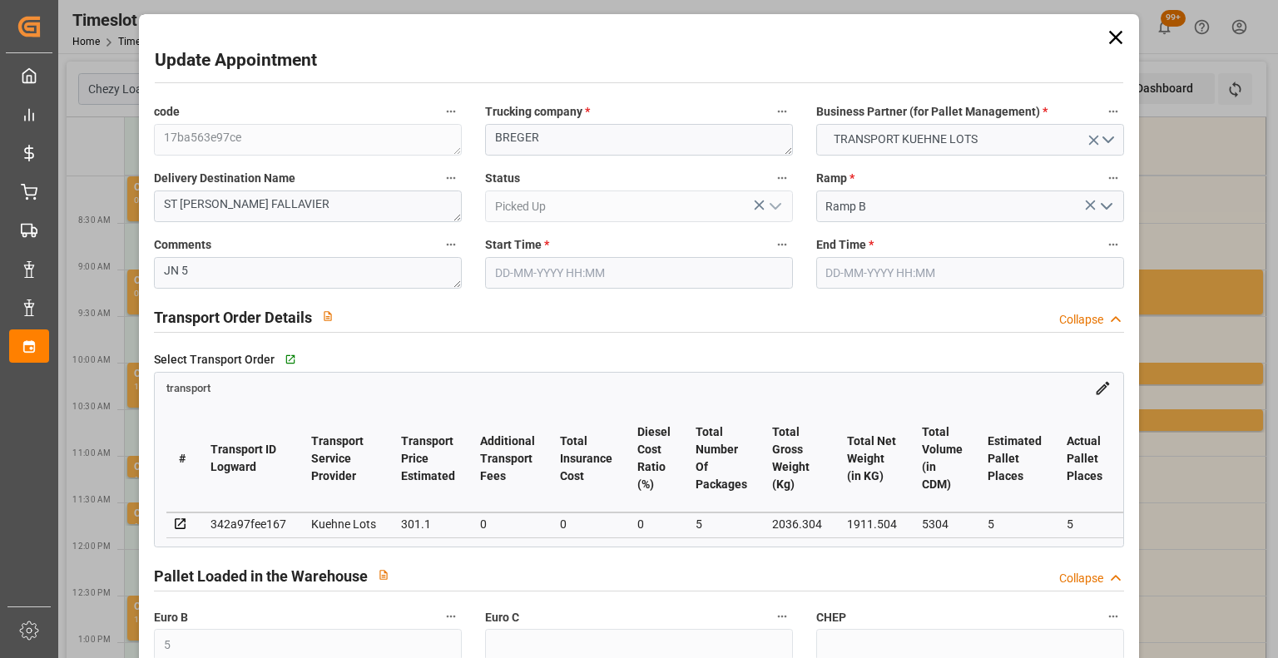
type input "5"
type input "301.1"
type input "0"
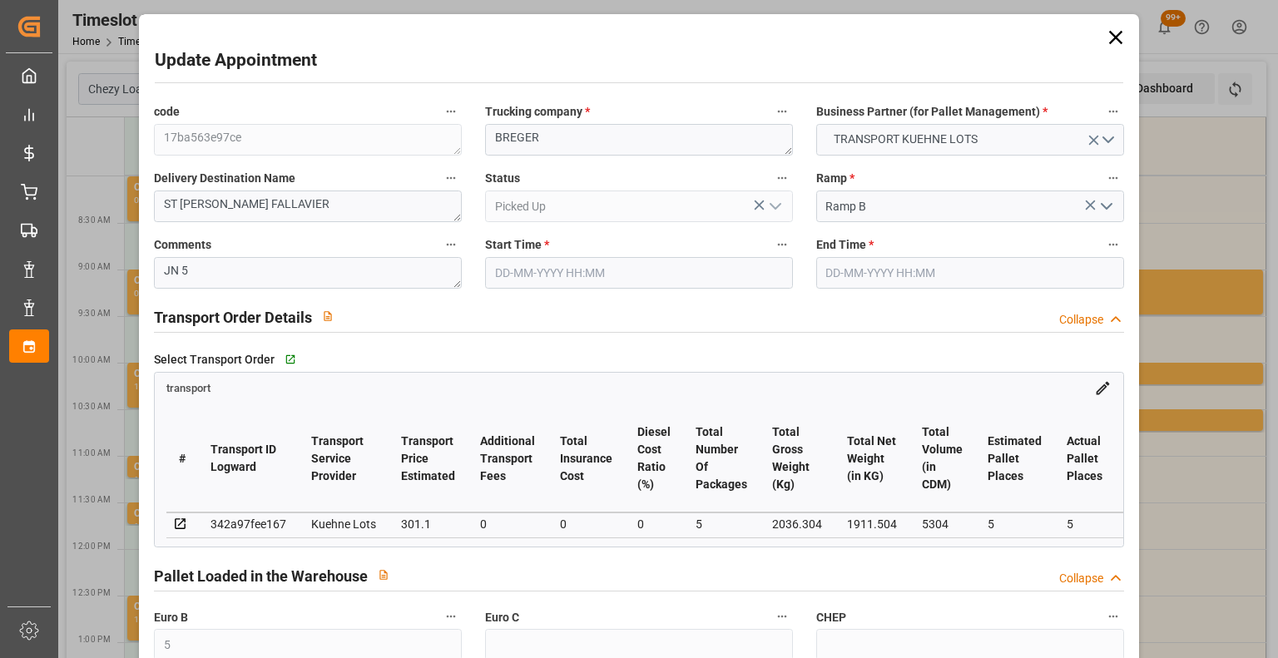
type input "0"
type input "301.1"
type input "0"
type input "5"
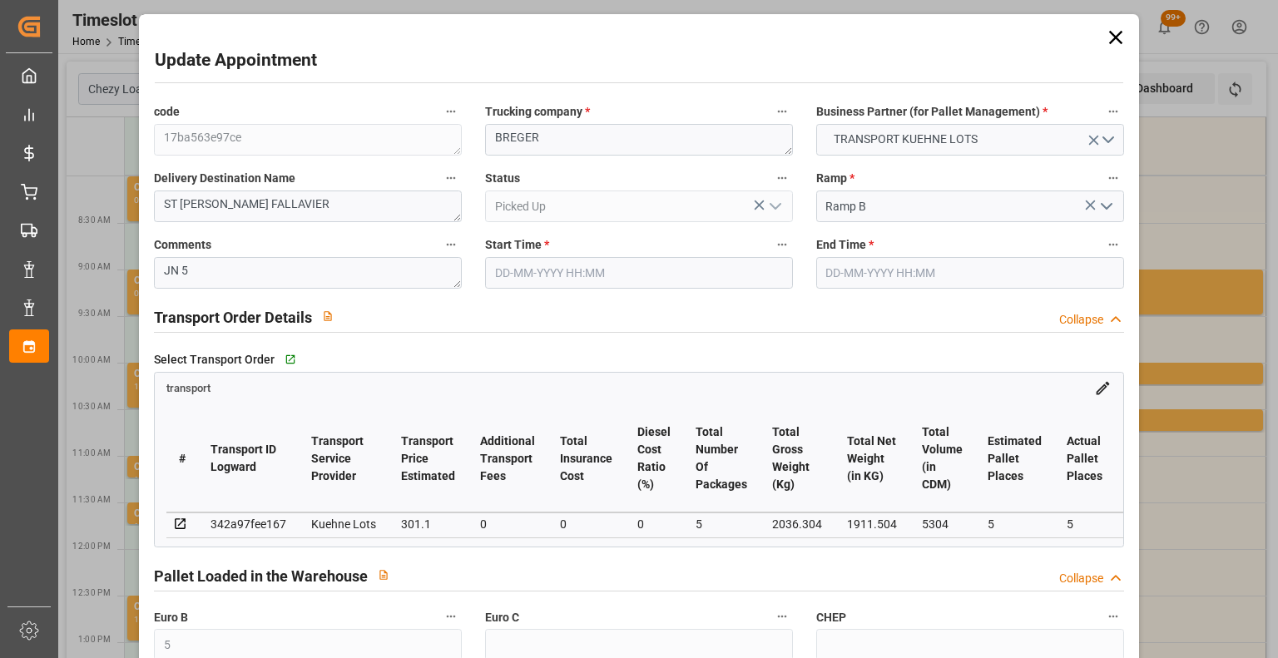
type input "1911.504"
type input "2272"
type input "5304"
type input "38"
type input "4"
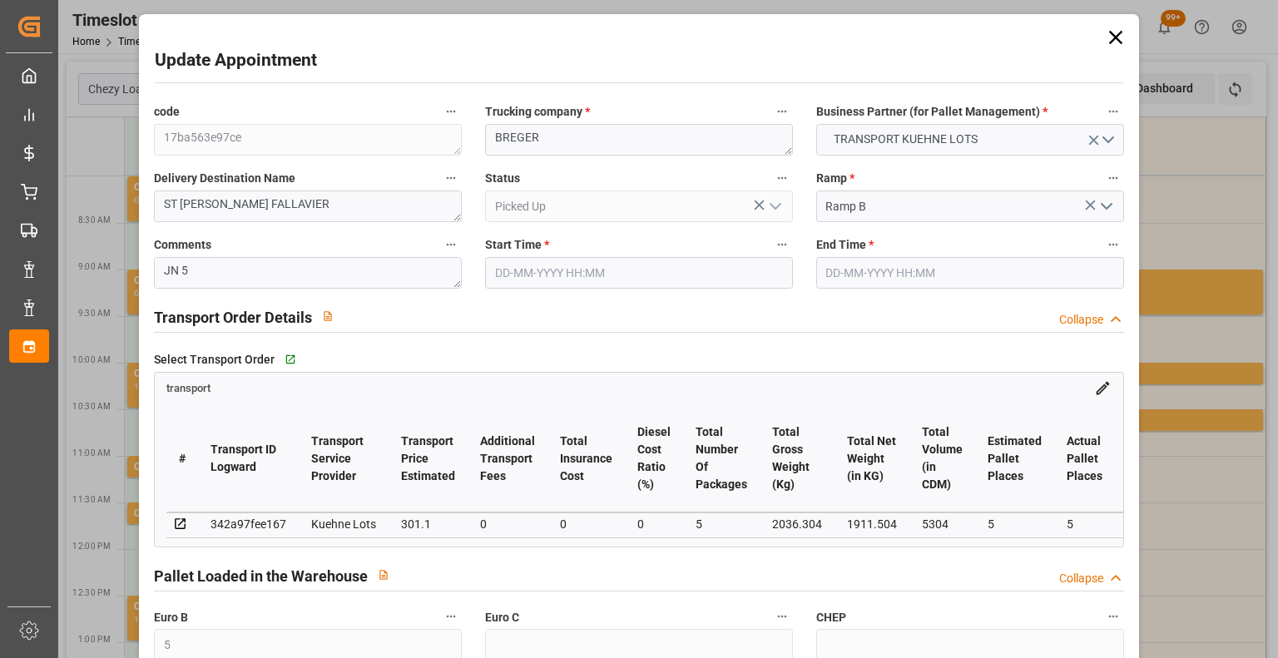
type input "56"
type input "5"
type input "101"
type input "2036.304"
type input "0"
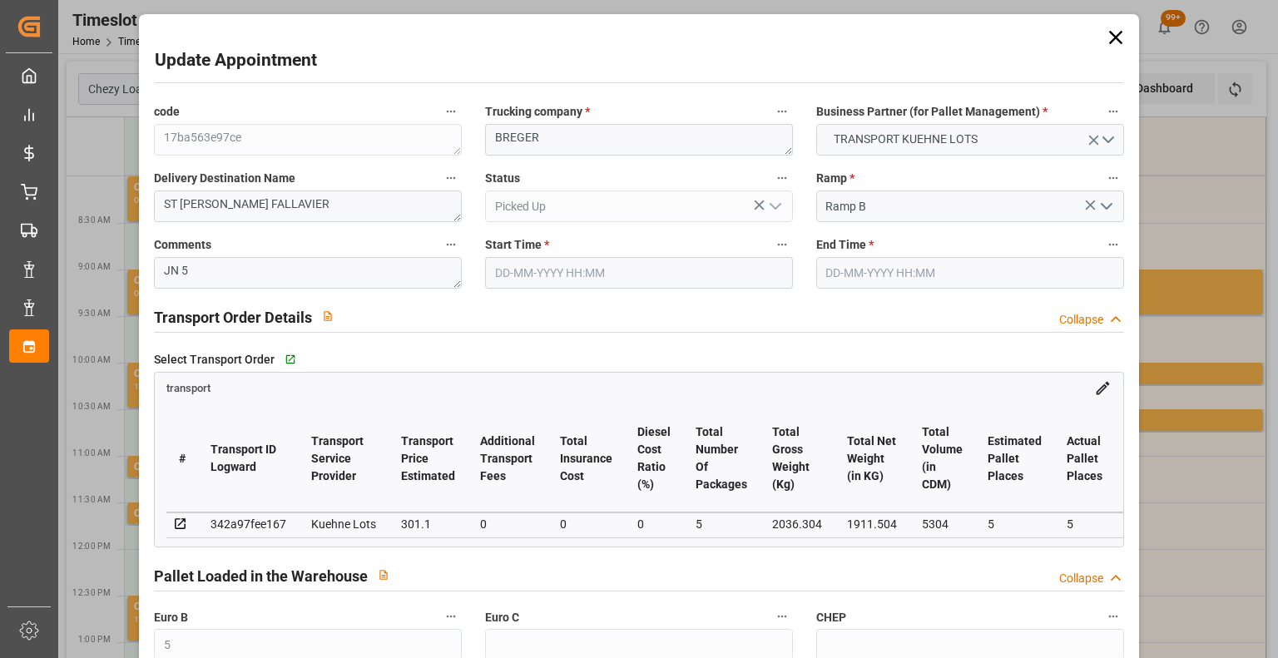
type input "4710.8598"
type input "0"
type input "21"
type input "35"
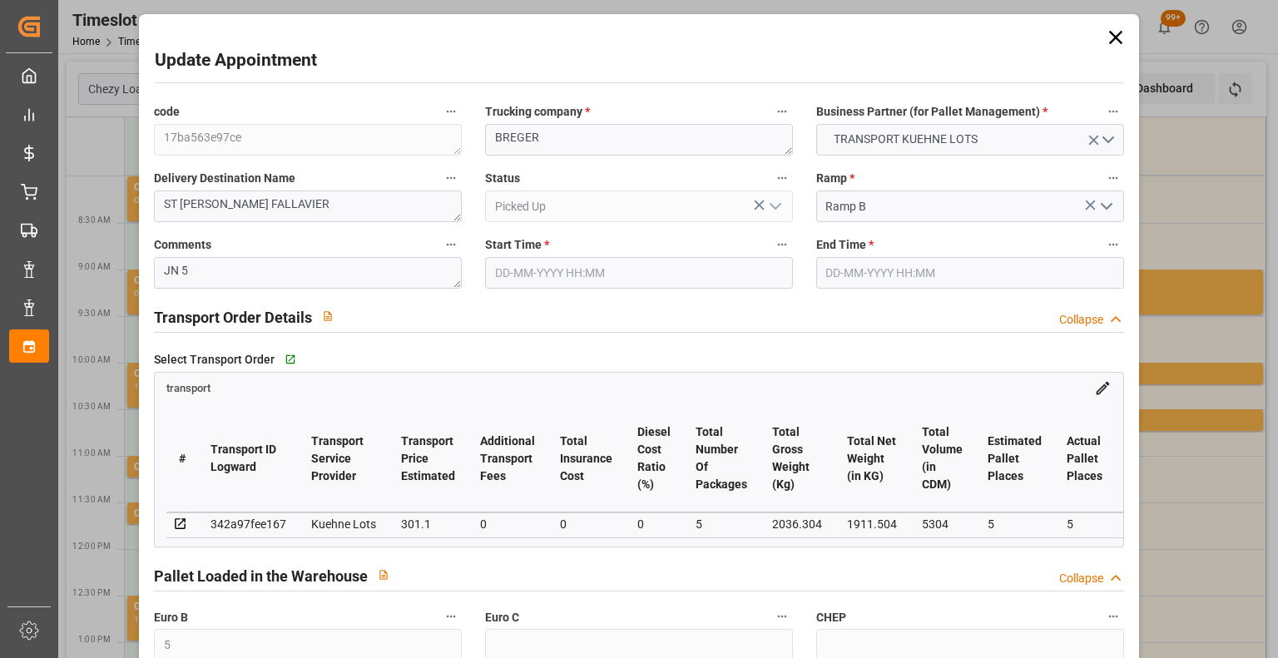
type input "[DATE] 08:30"
type input "[DATE] 08:45"
type input "[DATE] 13:23"
type input "[DATE] 11:22"
type input "[DATE]"
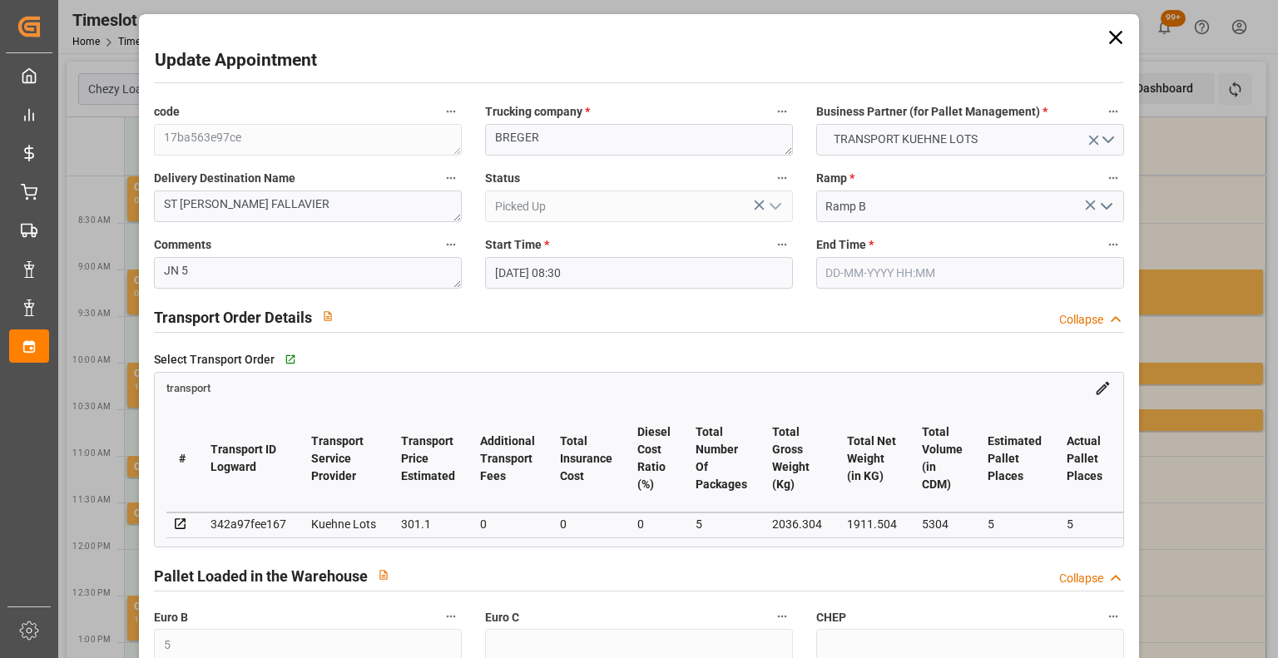
type input "[DATE]"
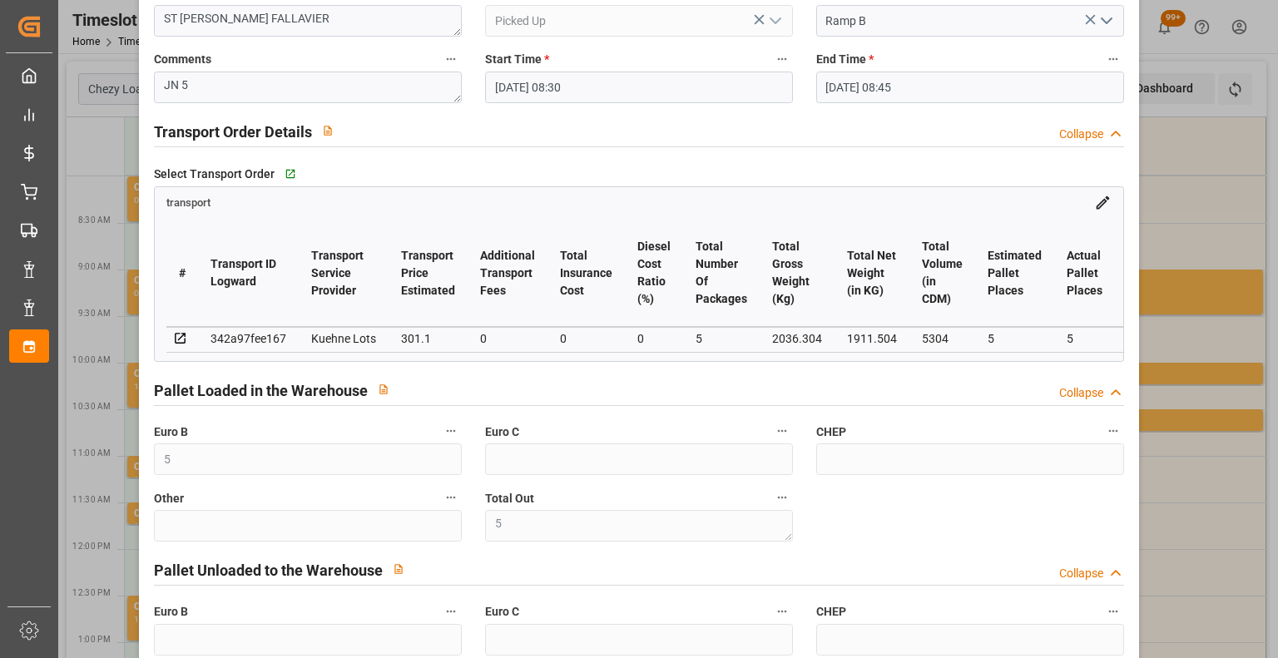
scroll to position [166, 0]
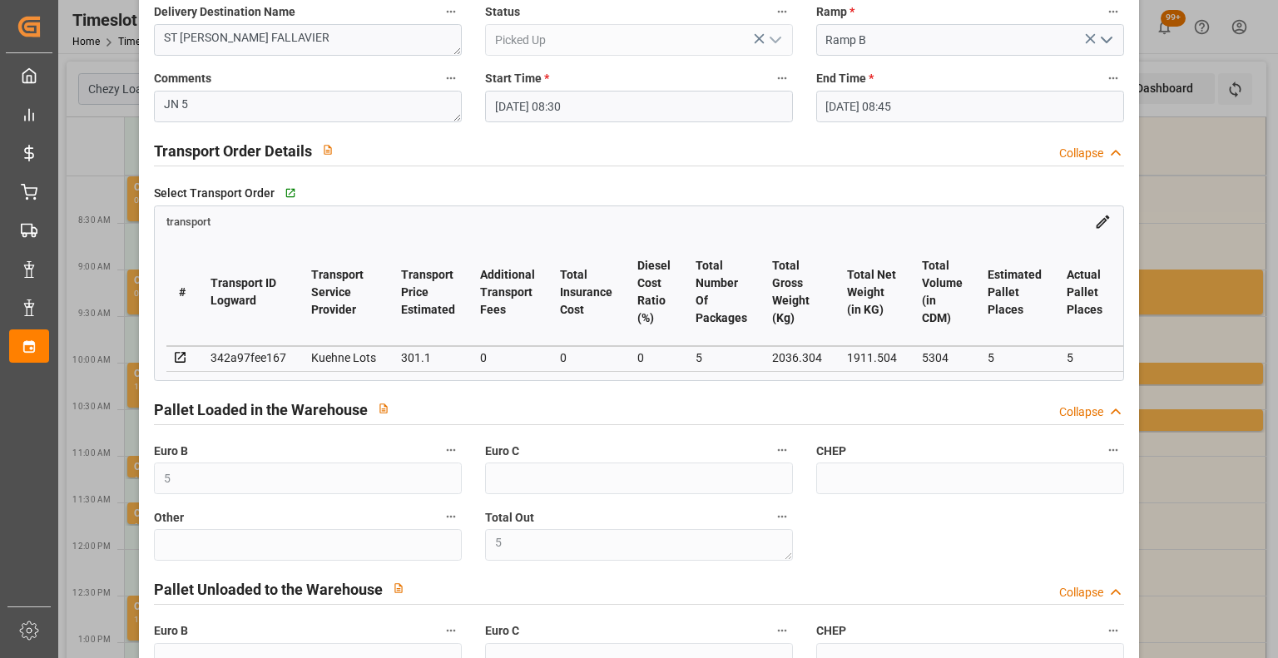
click at [1195, 235] on div "Update Appointment code 17ba563e97ce Trucking company * [PERSON_NAME] Business …" at bounding box center [639, 329] width 1278 height 658
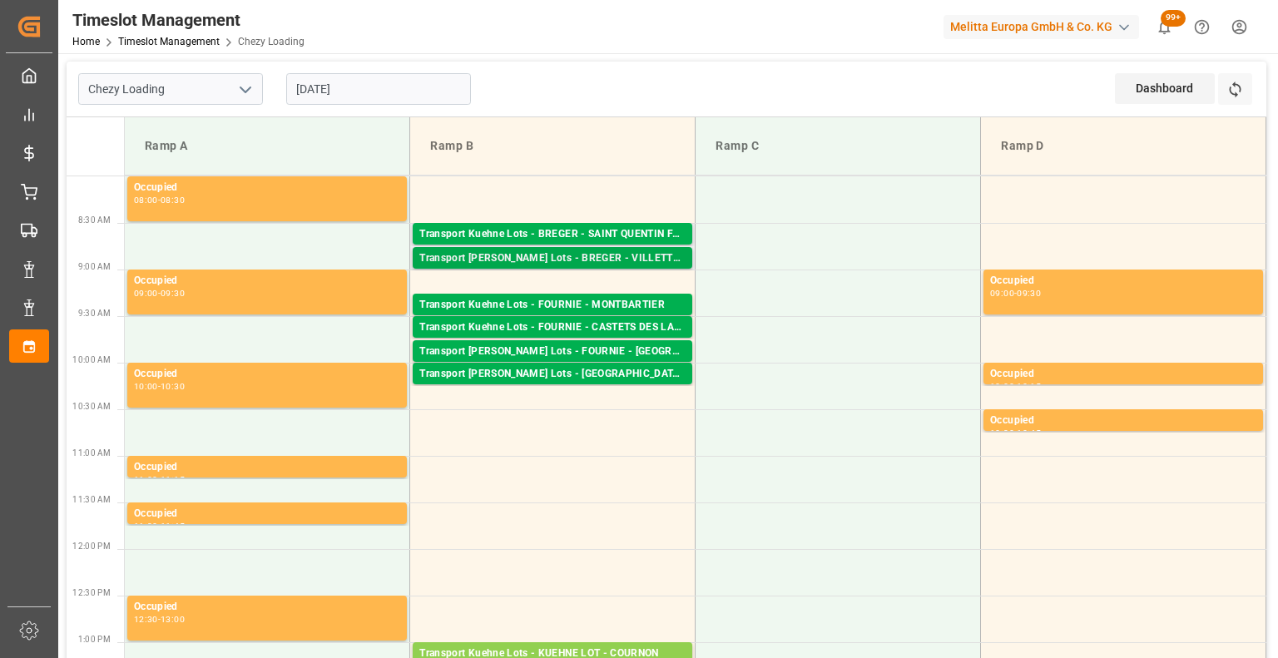
click at [621, 257] on div "Transport [PERSON_NAME] Lots - BREGER - VILLETTE-[GEOGRAPHIC_DATA]" at bounding box center [552, 258] width 266 height 17
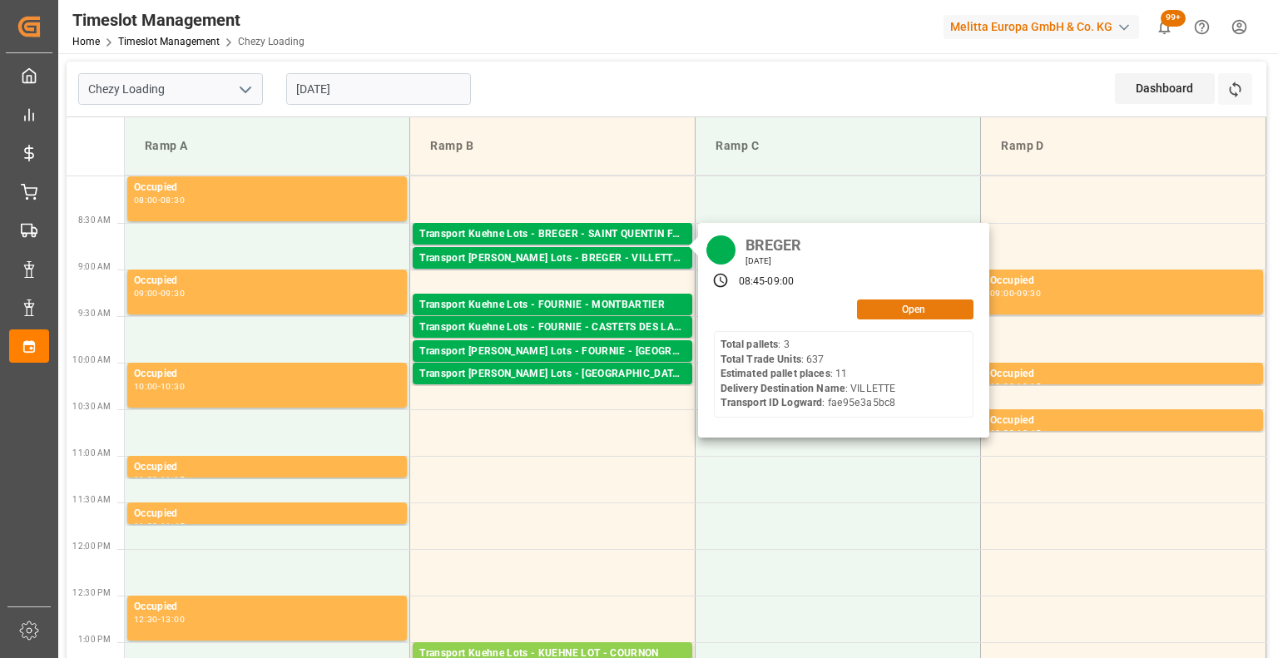
click at [923, 305] on button "Open" at bounding box center [915, 309] width 116 height 20
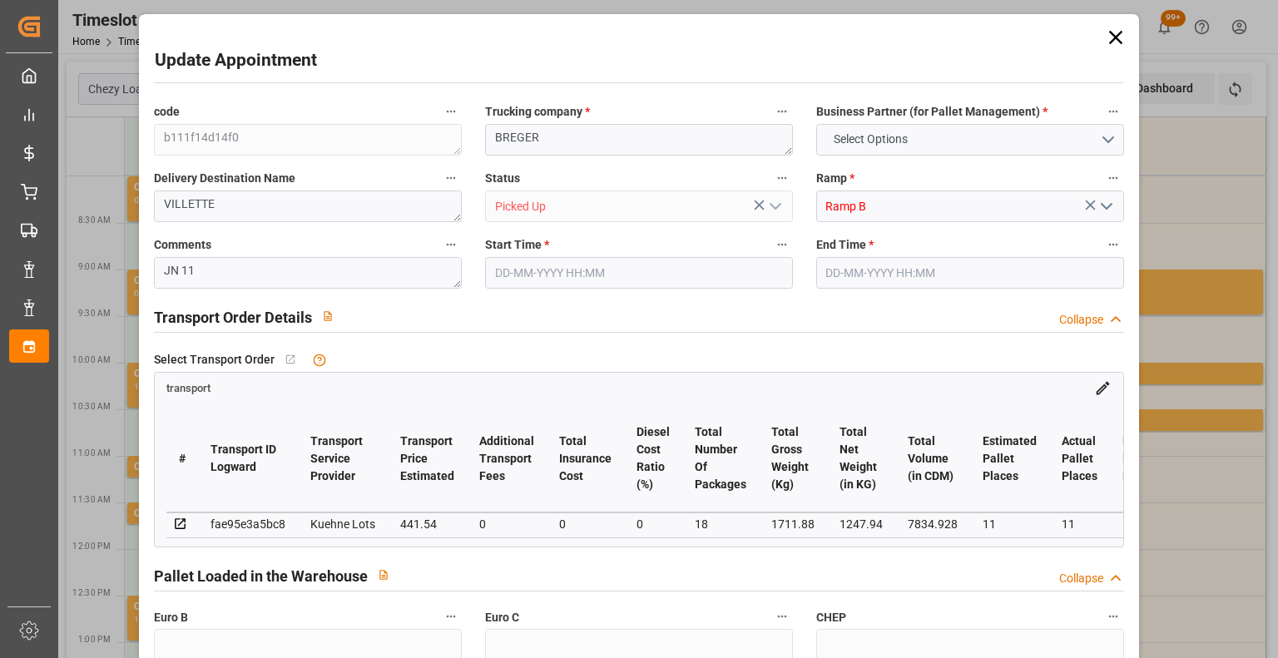
type input "18"
type input "11"
type input "441.54"
type input "0"
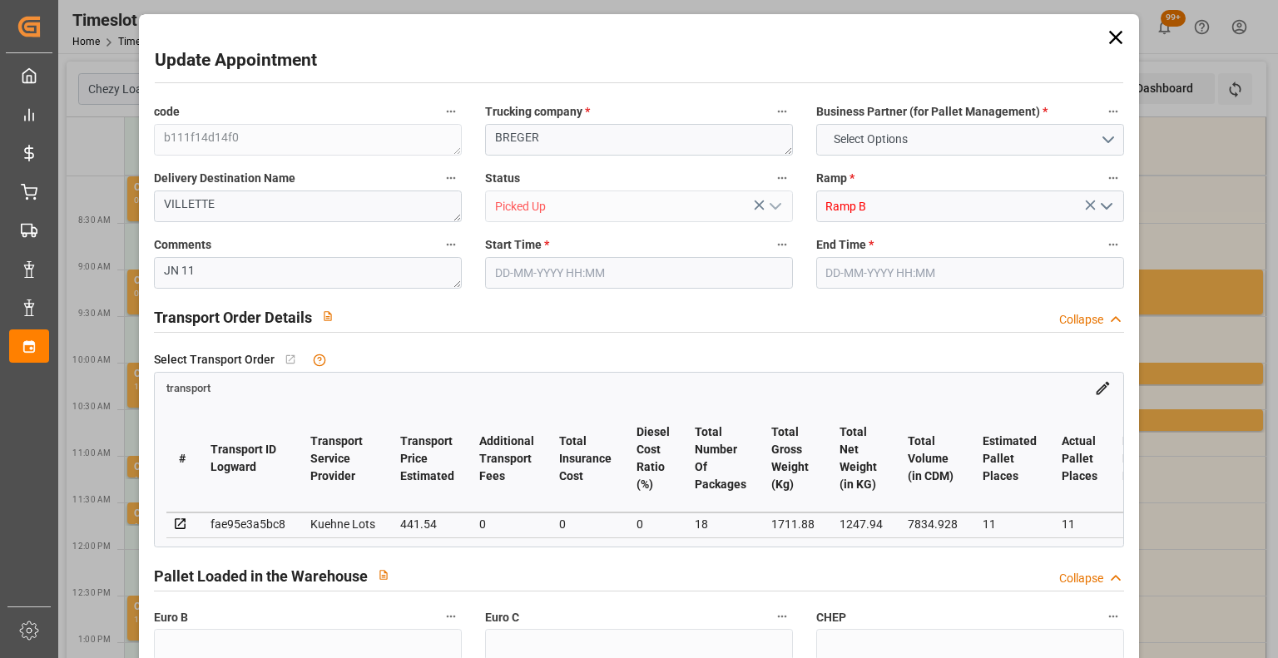
type input "0"
type input "441.54"
type input "0"
type input "18"
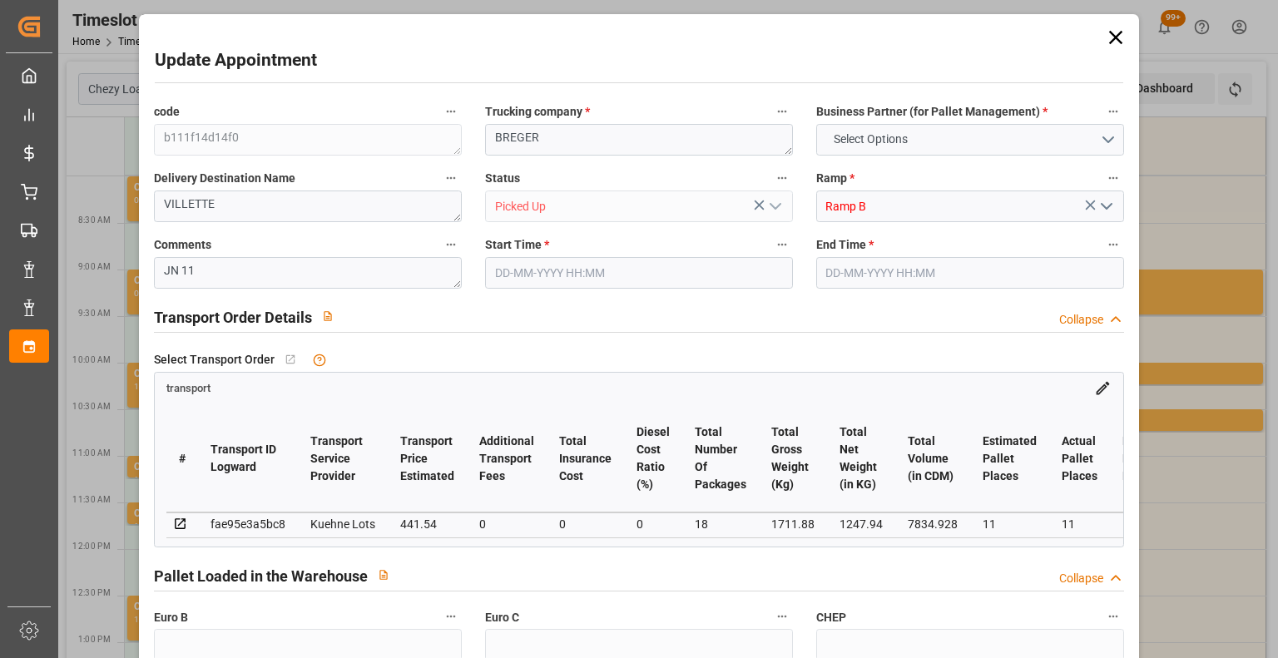
type input "1247.94"
type input "2176.816"
type input "7834.928"
type input "38"
type input "3"
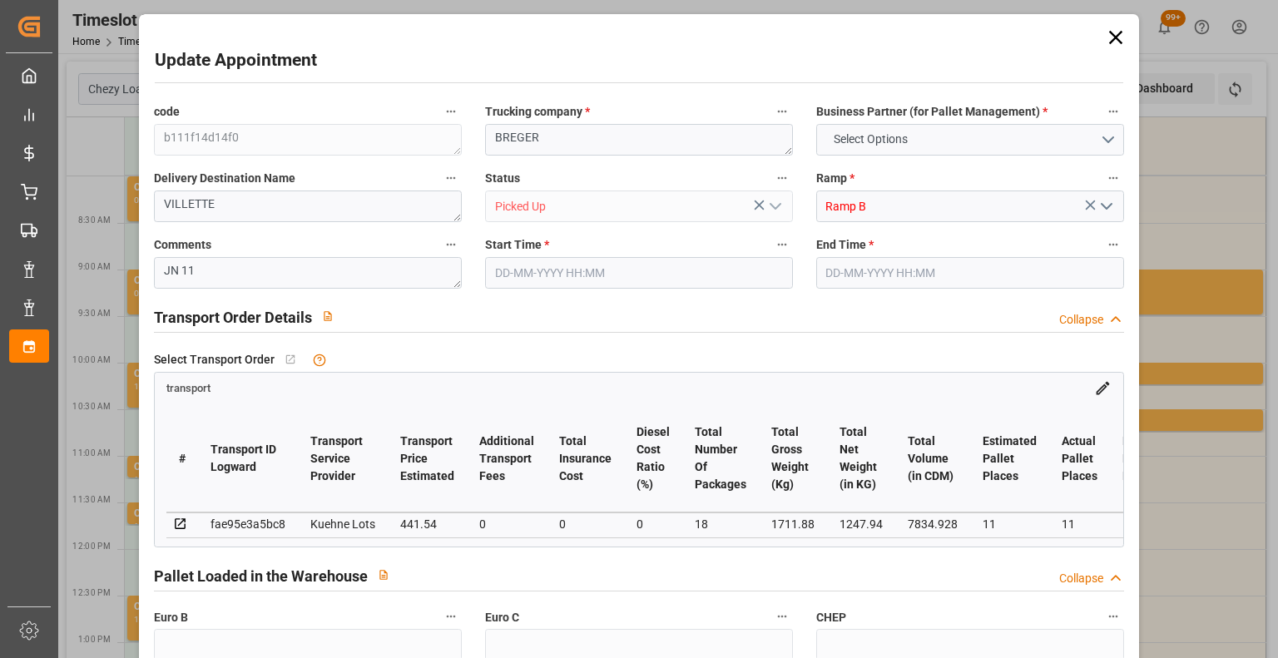
type input "637"
type input "18"
type input "101"
type input "1711.88"
type input "0"
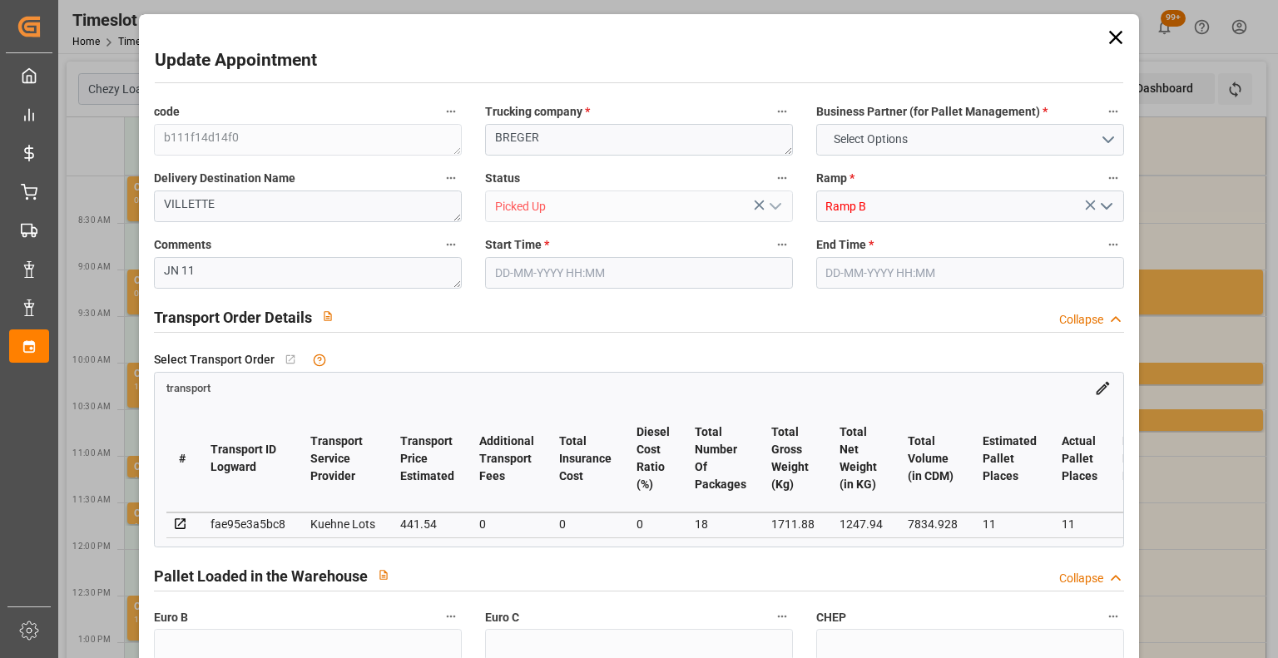
type input "10767.6795"
type input "0"
type input "21"
type input "80"
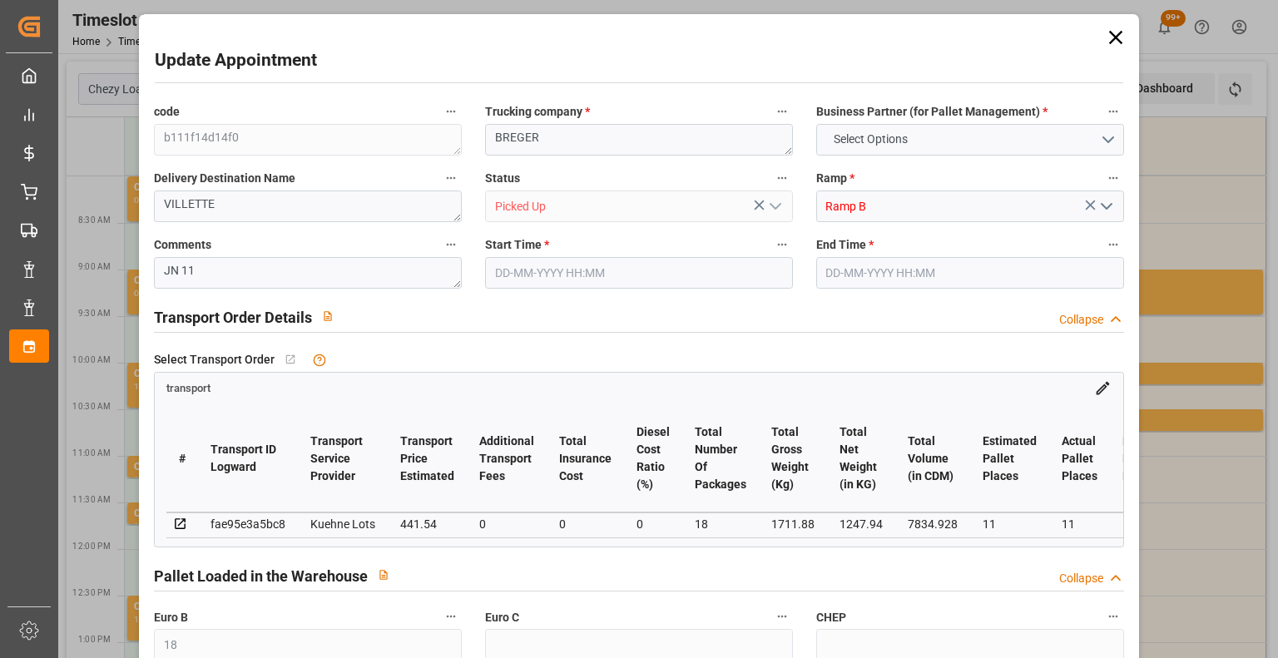
type input "[DATE] 08:45"
type input "[DATE] 09:00"
type input "[DATE] 14:12"
type input "[DATE] 11:16"
type input "[DATE]"
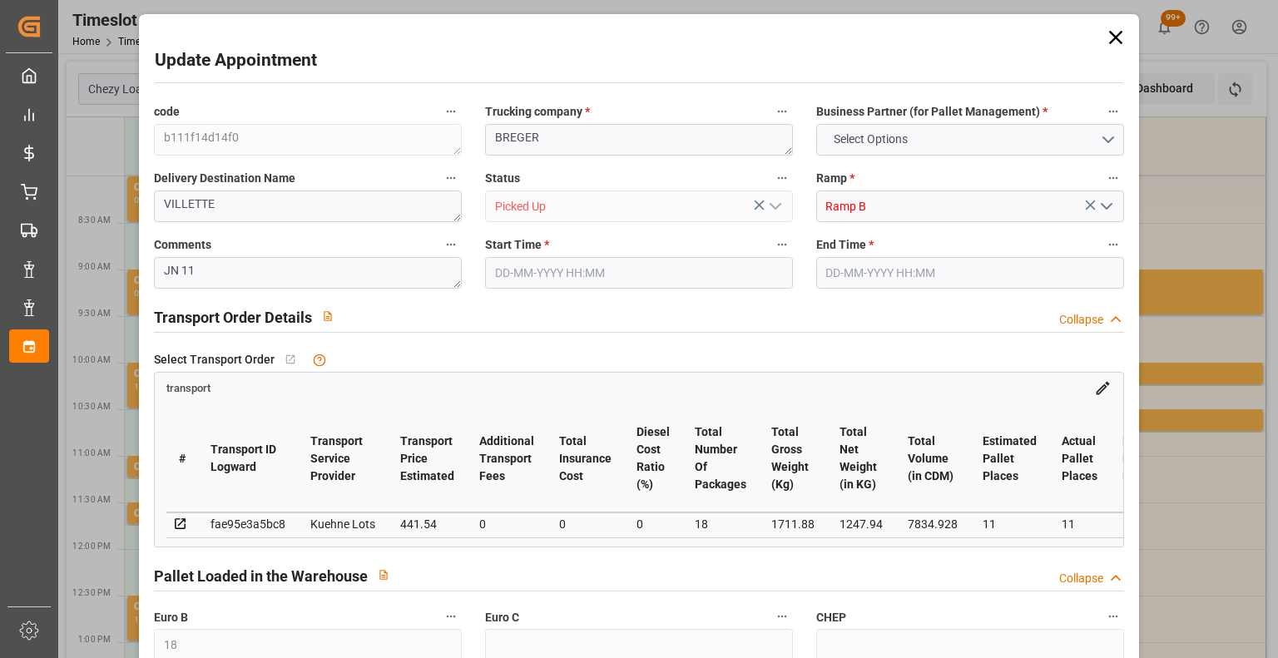
type input "[DATE]"
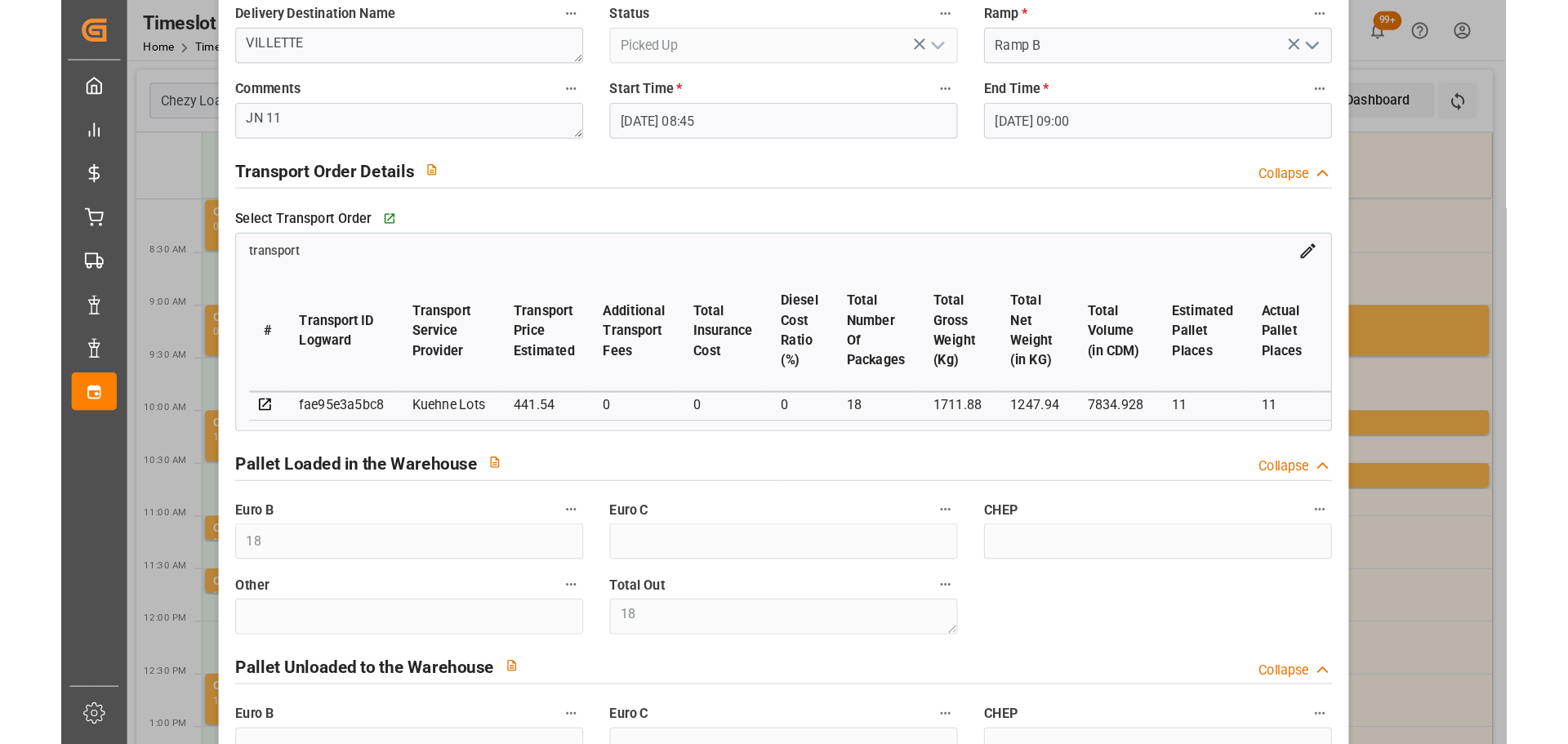
scroll to position [0, 0]
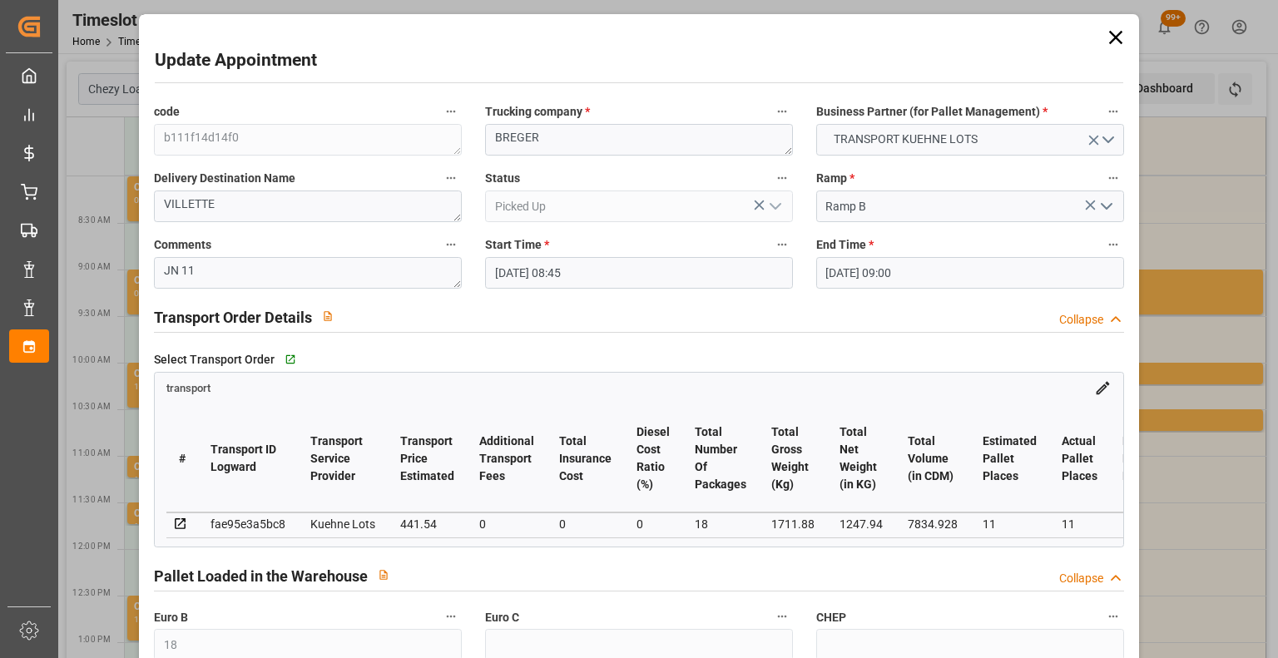
click at [1110, 30] on icon at bounding box center [1115, 37] width 23 height 23
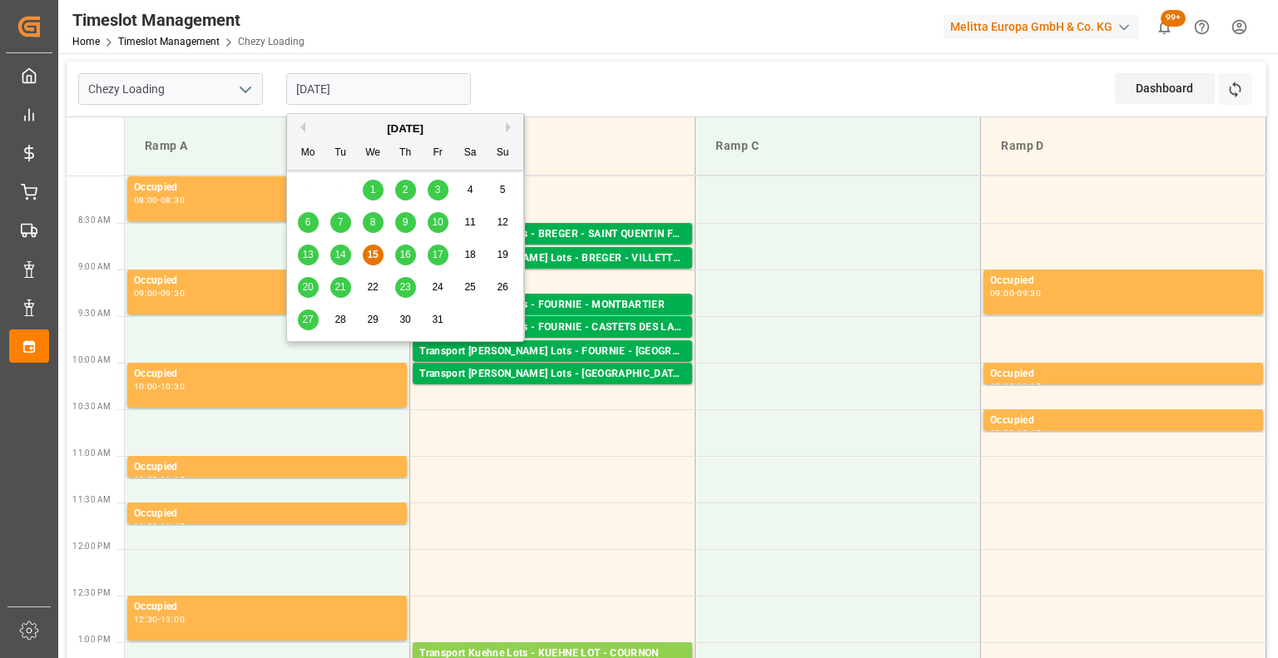
click at [362, 85] on input "[DATE]" at bounding box center [378, 89] width 185 height 32
click at [412, 249] on div "16" at bounding box center [405, 255] width 21 height 20
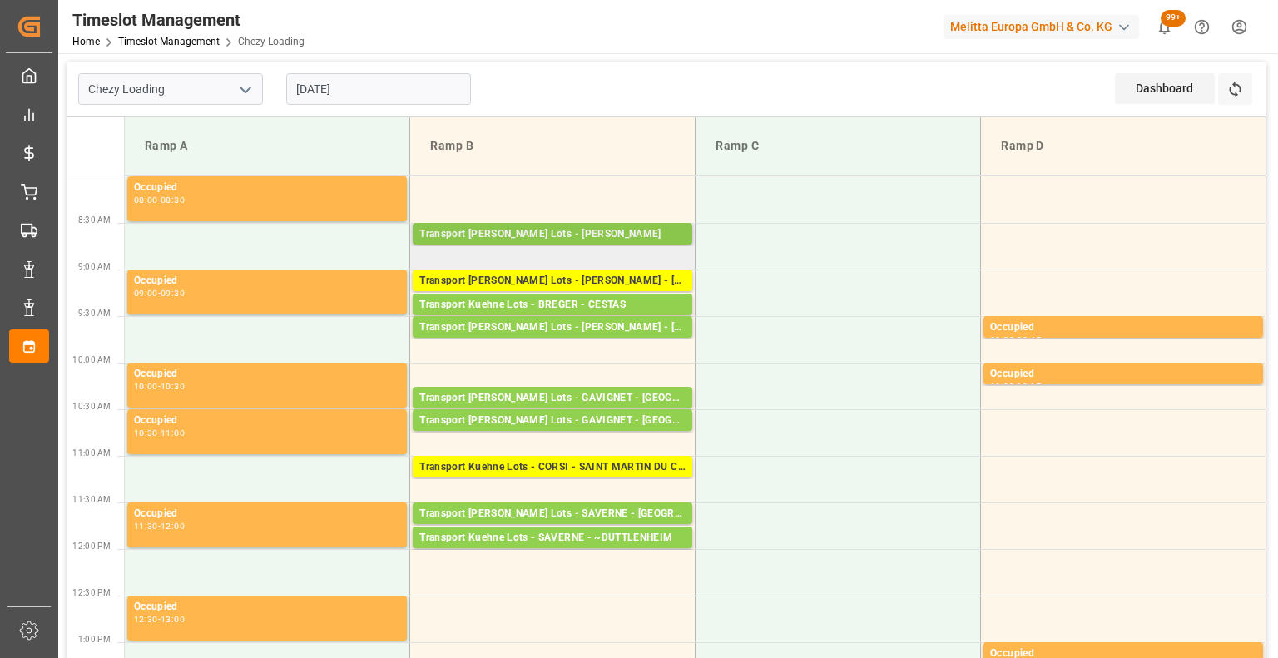
click at [576, 231] on div "Transport [PERSON_NAME] Lots - [PERSON_NAME]" at bounding box center [552, 234] width 266 height 17
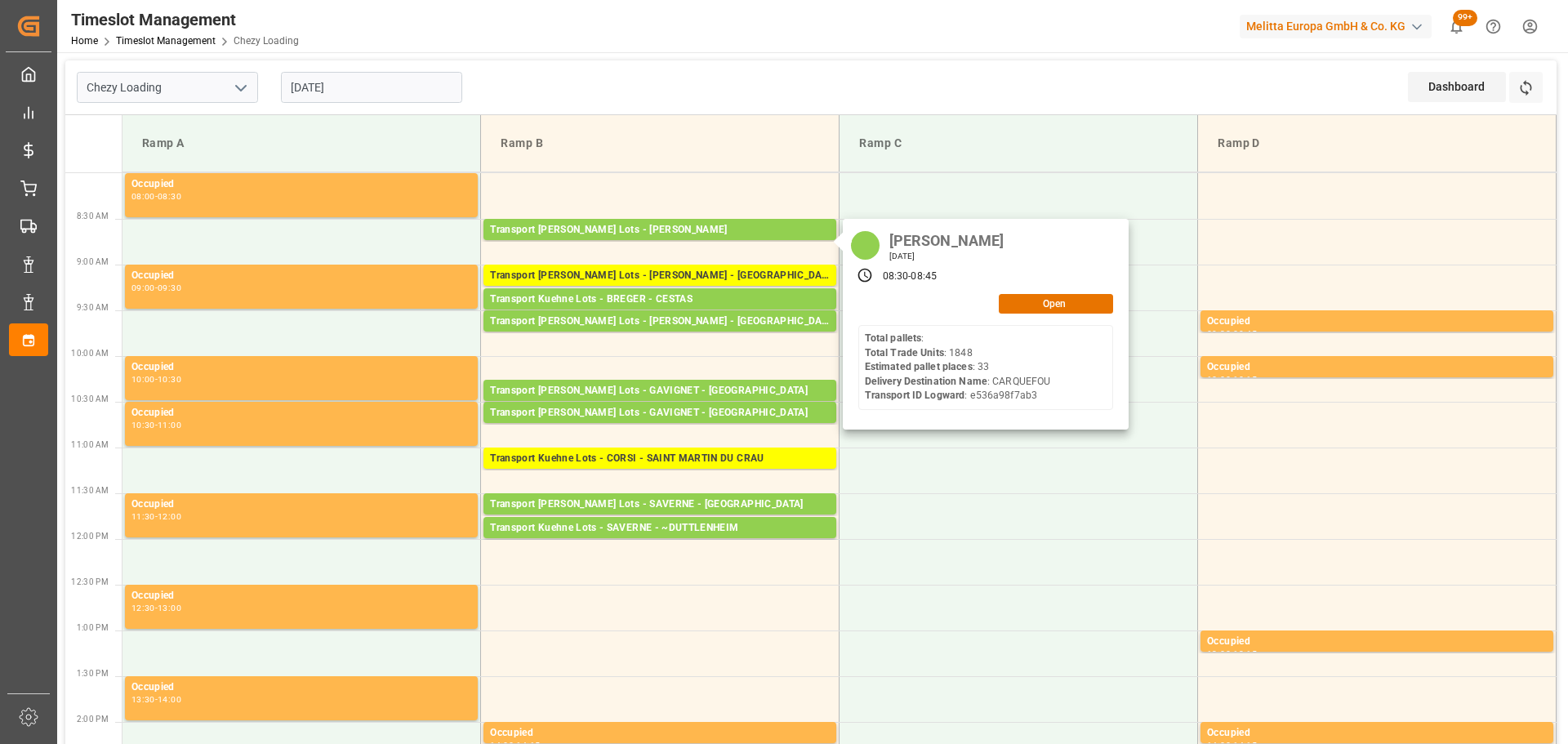
click at [356, 85] on input "[DATE]" at bounding box center [371, 87] width 182 height 31
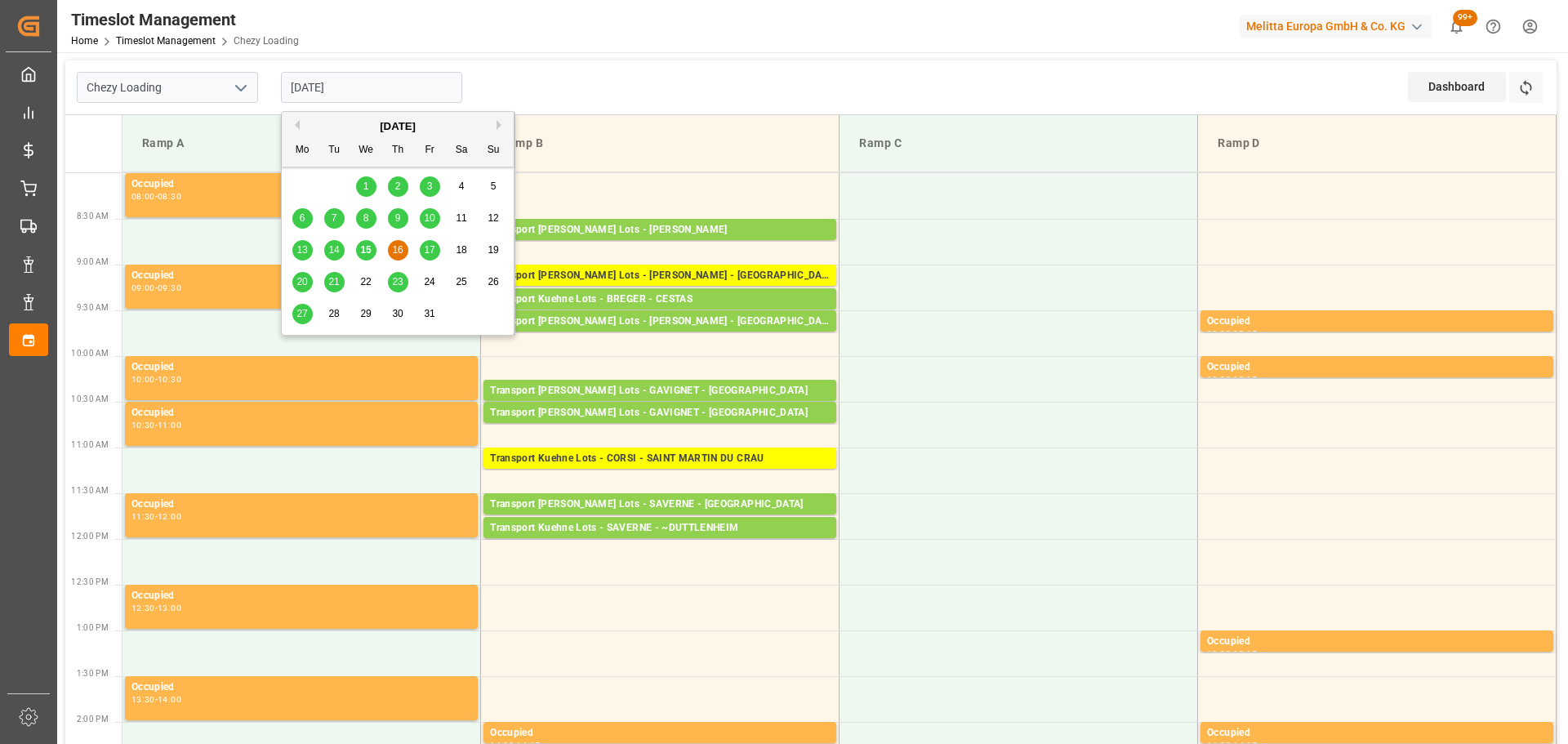
click at [372, 245] on div "15" at bounding box center [366, 250] width 21 height 20
type input "[DATE]"
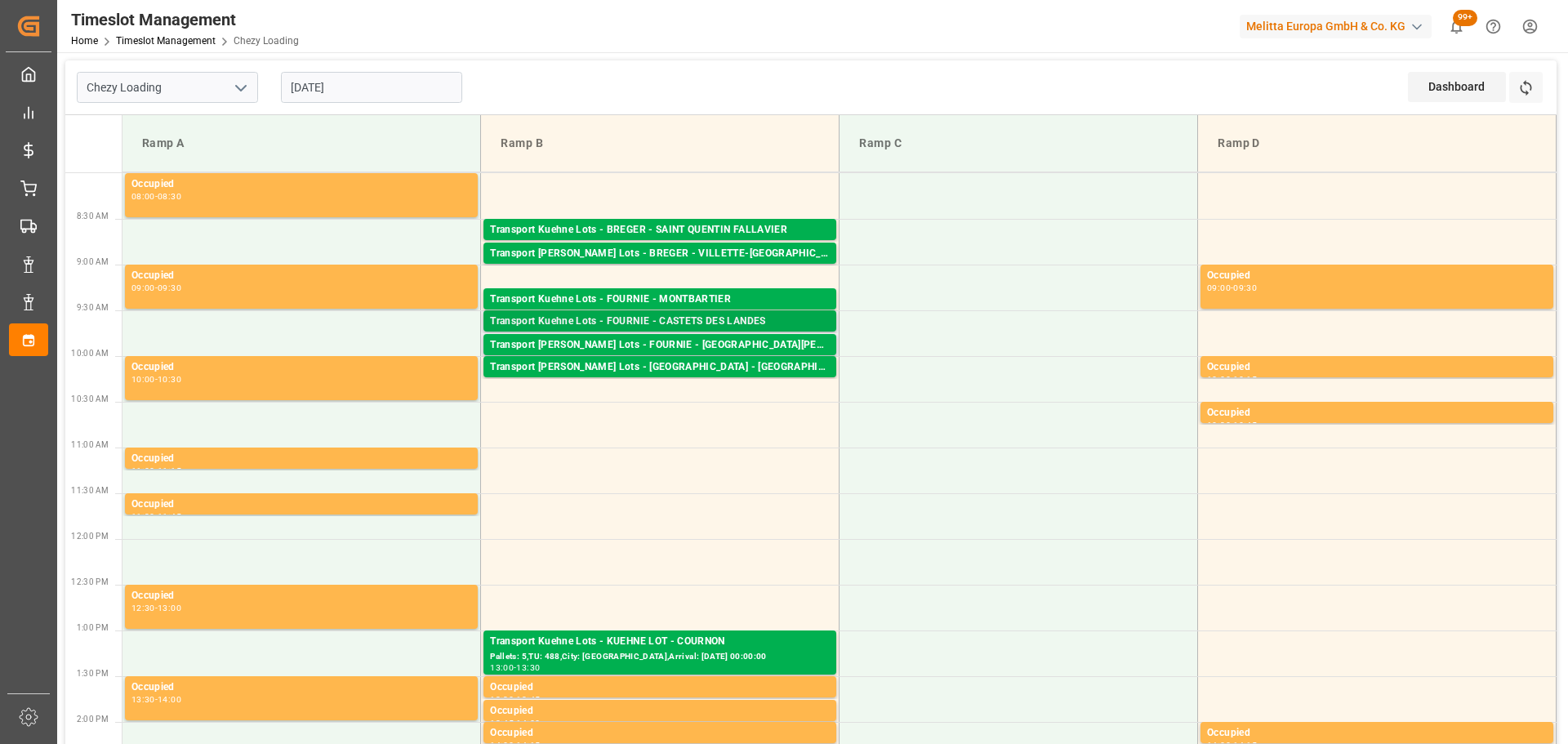
click at [679, 318] on div "Transport Kuehne Lots - FOURNIE - CASTETS DES LANDES" at bounding box center [660, 321] width 340 height 17
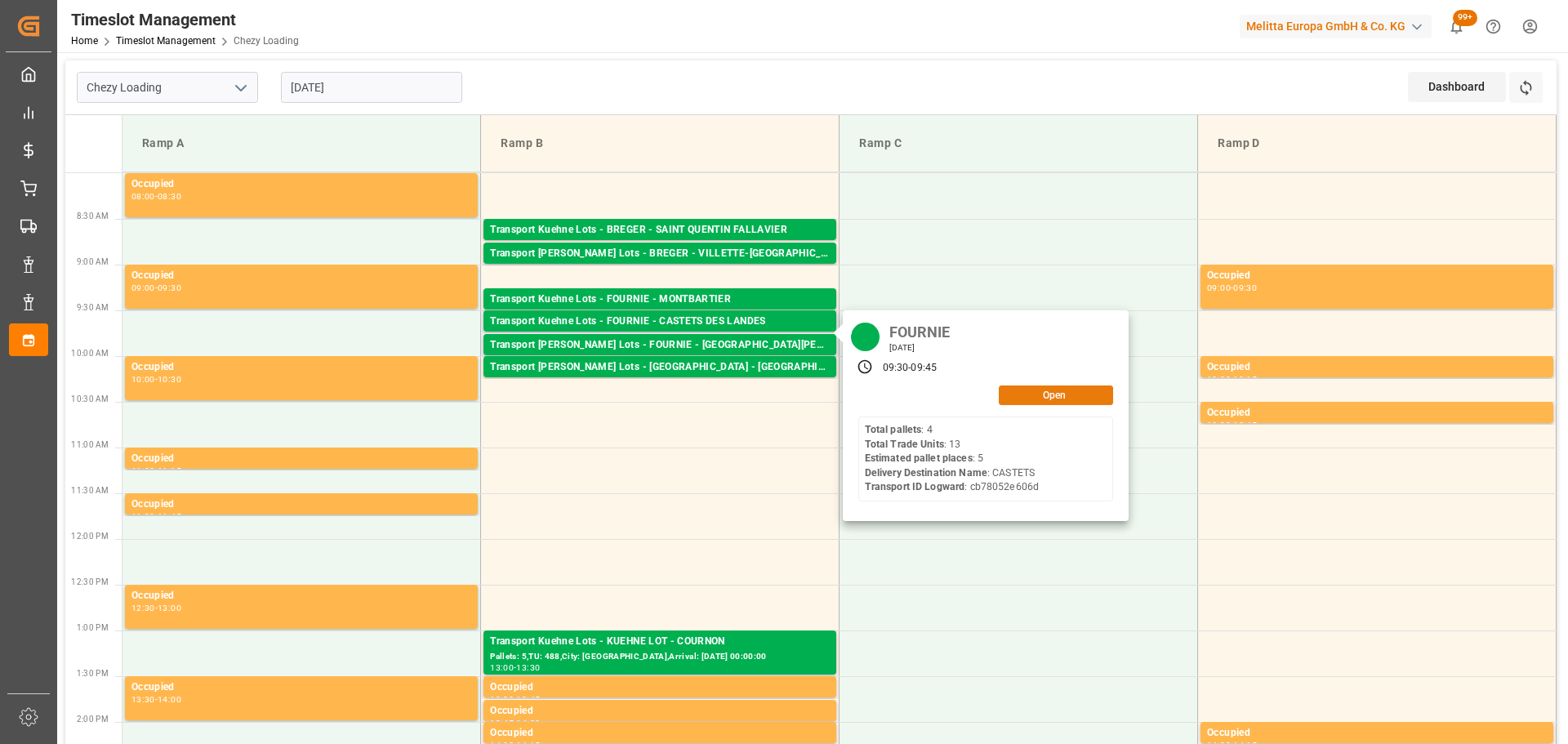
click at [1041, 394] on button "Open" at bounding box center [1055, 396] width 114 height 20
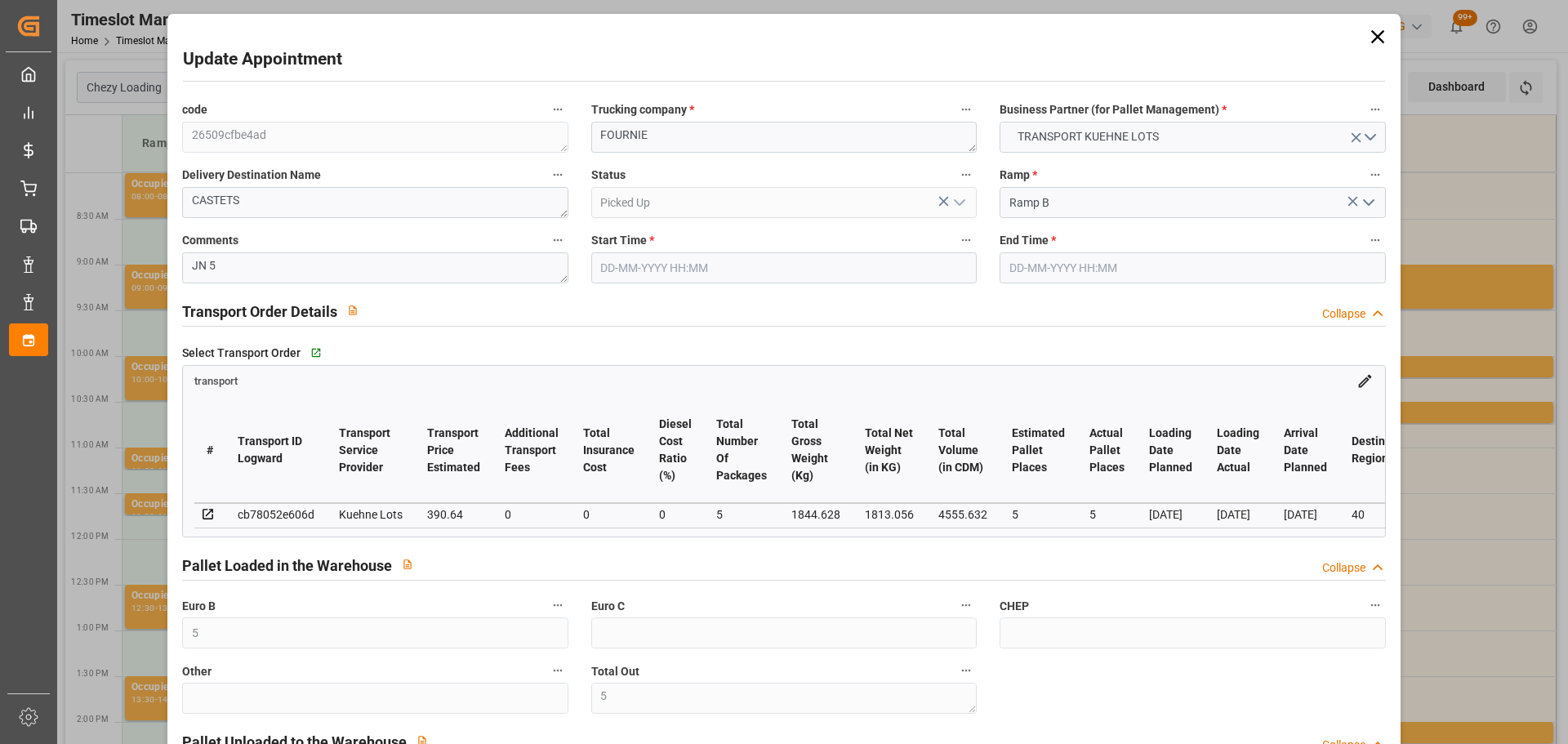
type input "[DATE] 09:30"
type input "[DATE] 09:45"
type input "[DATE] 14:10"
type input "[DATE] 11:17"
type input "[DATE]"
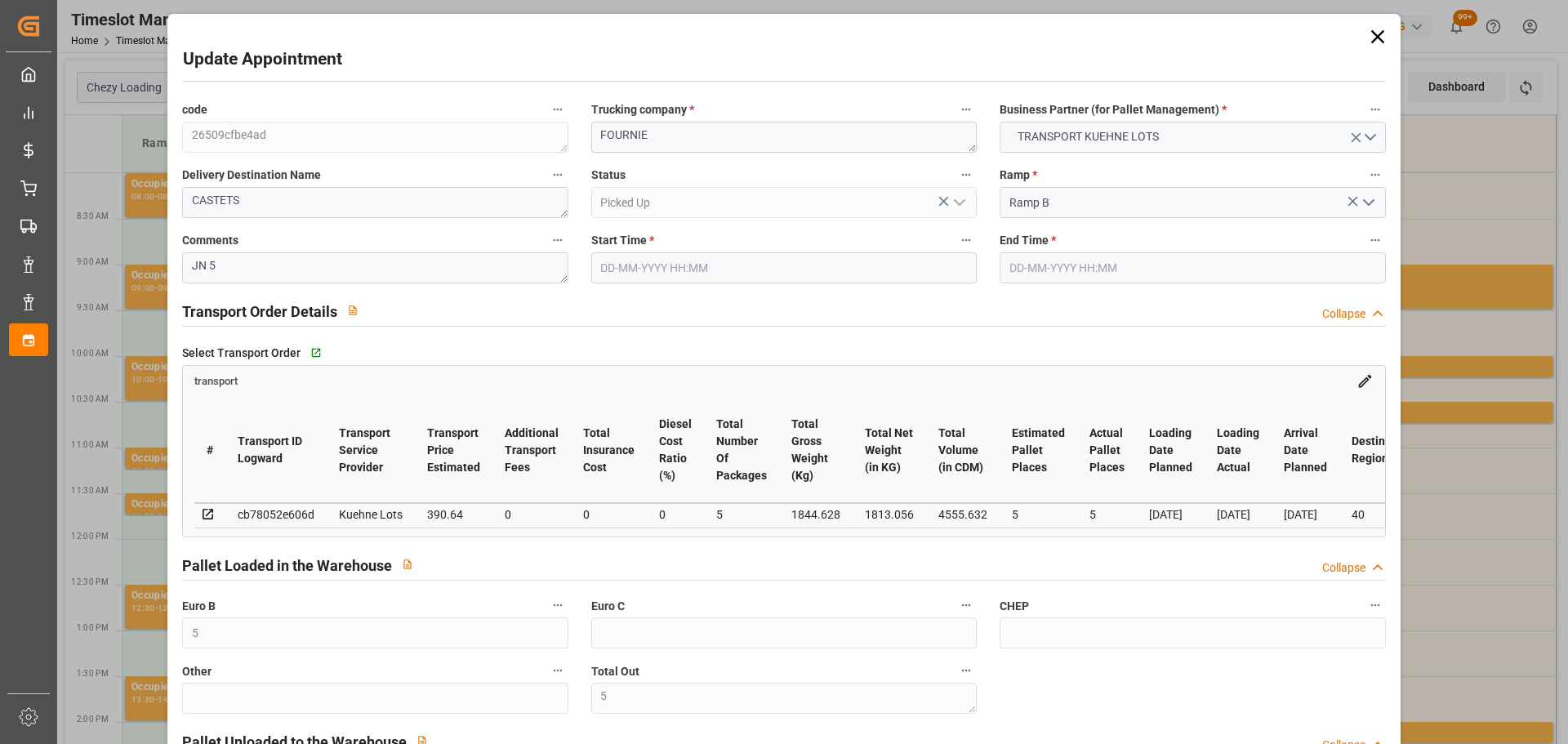
type input "[DATE]"
click at [1377, 36] on icon at bounding box center [1378, 36] width 23 height 23
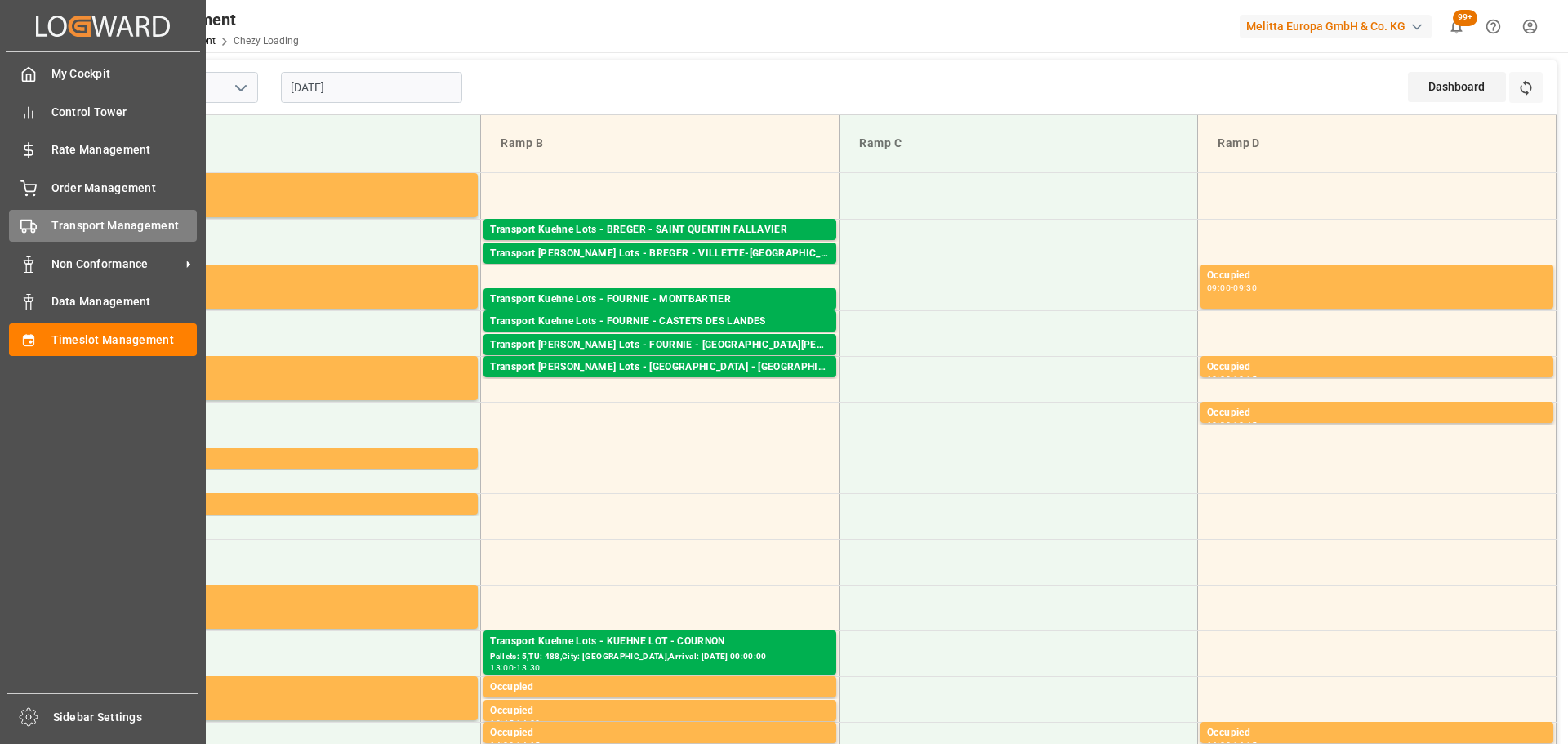
click at [60, 226] on span "Transport Management" at bounding box center [124, 225] width 146 height 17
